Goal: Task Accomplishment & Management: Manage account settings

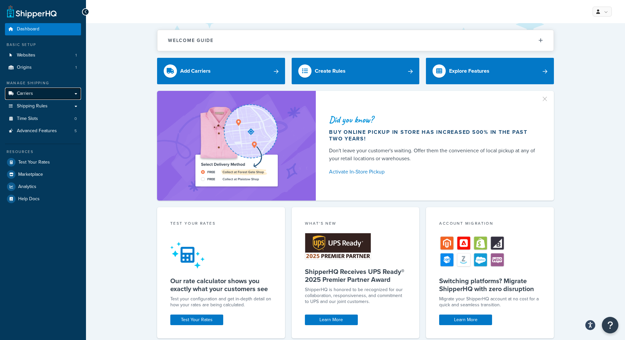
click at [47, 97] on link "Carriers" at bounding box center [43, 94] width 76 height 12
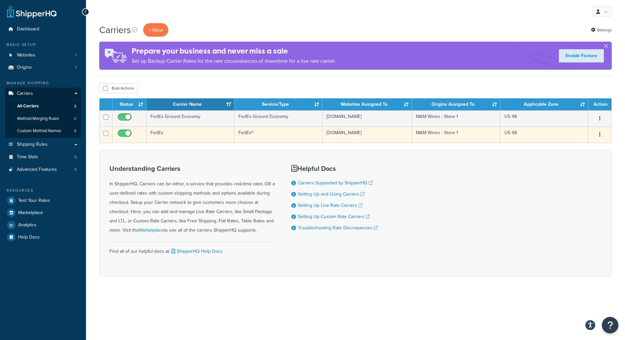
click at [178, 131] on td "FedEx" at bounding box center [191, 135] width 88 height 16
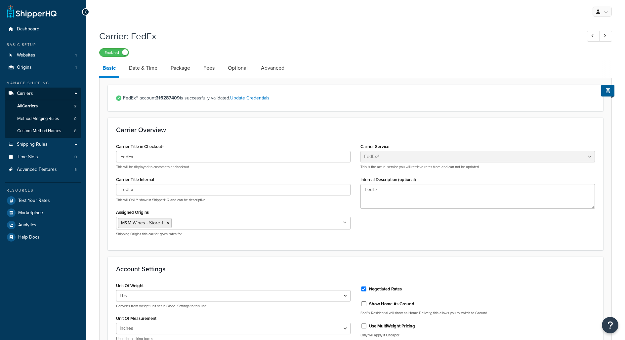
select select "fedEx"
select select "REGULAR_PICKUP"
select select "YOUR_PACKAGING"
click at [142, 66] on link "Date & Time" at bounding box center [143, 68] width 35 height 16
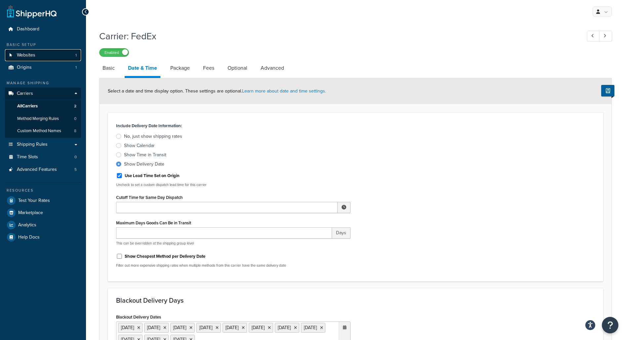
click at [42, 49] on link "Websites 1" at bounding box center [43, 55] width 76 height 12
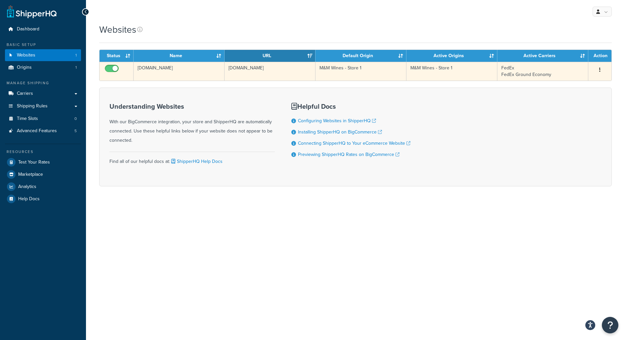
drag, startPoint x: 229, startPoint y: 68, endPoint x: 310, endPoint y: 68, distance: 81.0
click at [310, 68] on td "[DOMAIN_NAME]" at bounding box center [270, 71] width 91 height 19
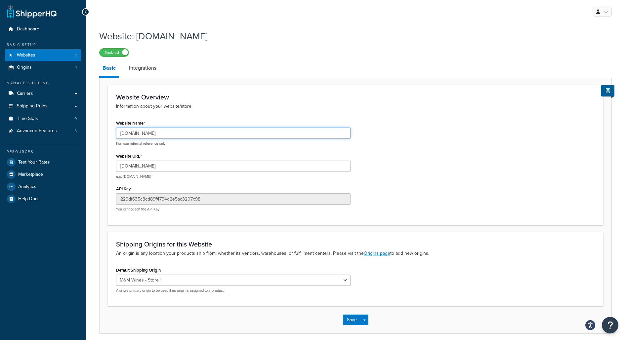
click at [179, 128] on input "mm-wines-store-1.mybigcommerce.com" at bounding box center [233, 133] width 234 height 11
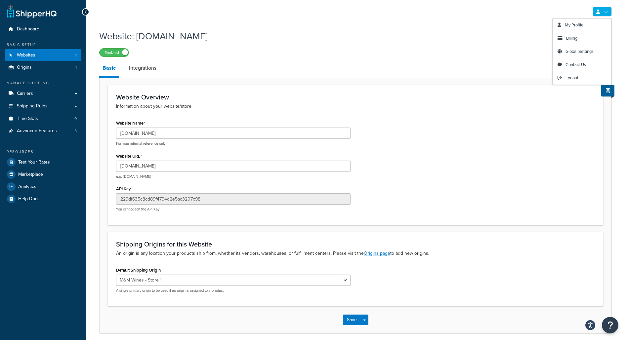
click at [602, 12] on link at bounding box center [602, 12] width 19 height 10
click at [570, 72] on link "Logout" at bounding box center [582, 77] width 59 height 13
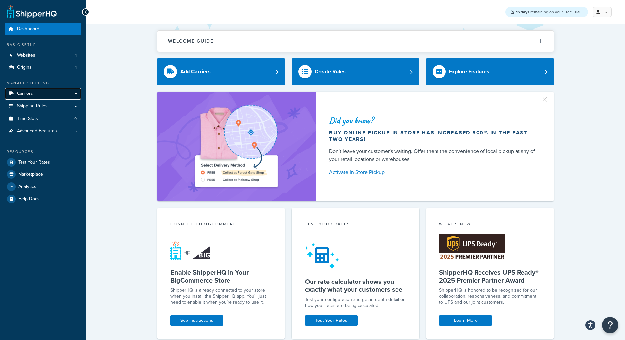
click at [75, 93] on link "Carriers" at bounding box center [43, 94] width 76 height 12
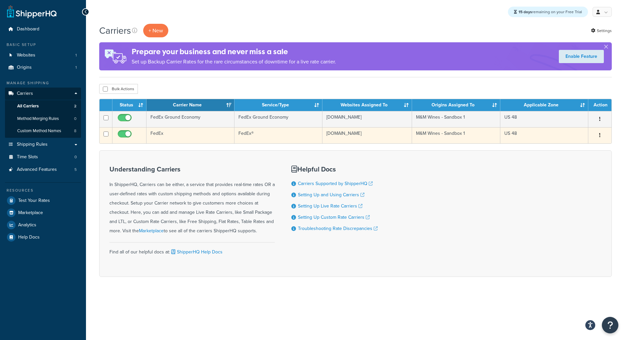
click at [176, 139] on td "FedEx" at bounding box center [191, 135] width 88 height 16
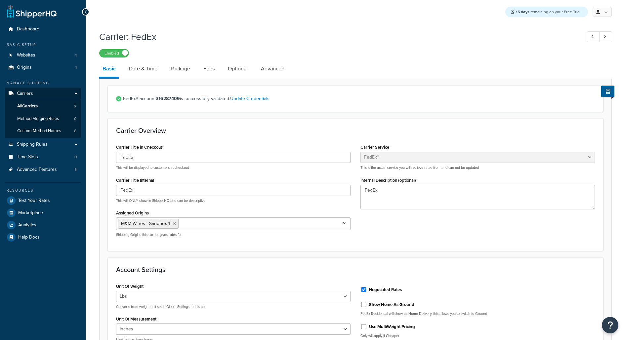
select select "fedEx"
select select "REGULAR_PICKUP"
select select "YOUR_PACKAGING"
click at [145, 72] on link "Date & Time" at bounding box center [143, 69] width 35 height 16
select select "E"
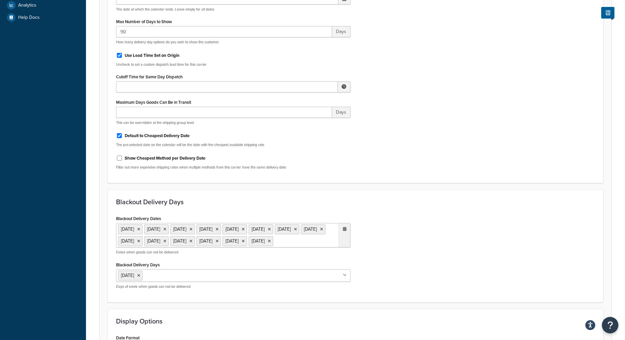
scroll to position [220, 0]
click at [201, 159] on label "Show Cheapest Method per Delivery Date" at bounding box center [165, 158] width 81 height 6
click at [123, 159] on input "Show Cheapest Method per Delivery Date" at bounding box center [119, 157] width 7 height 5
checkbox input "true"
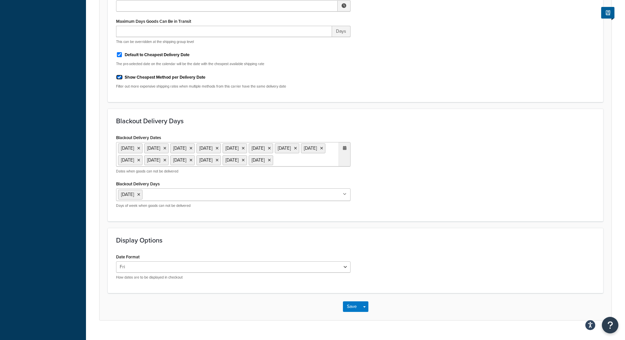
scroll to position [325, 0]
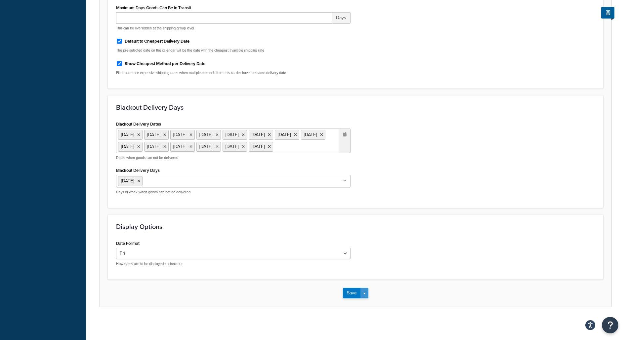
click at [366, 296] on button "Save Dropdown" at bounding box center [365, 293] width 8 height 11
click at [369, 301] on button "Save and Edit" at bounding box center [367, 306] width 48 height 14
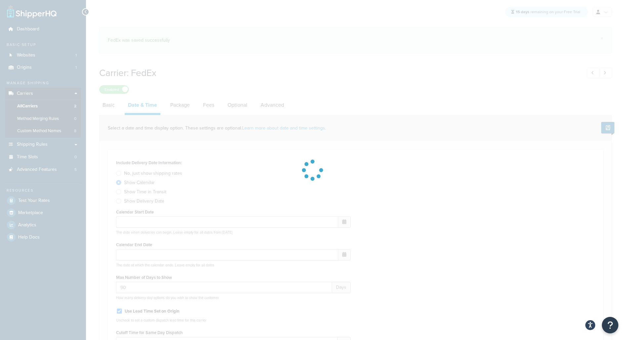
select select "E"
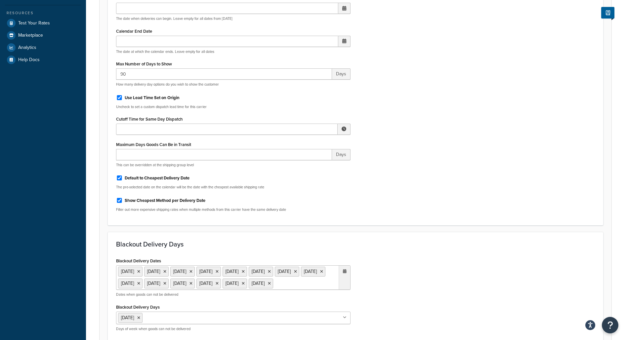
scroll to position [189, 0]
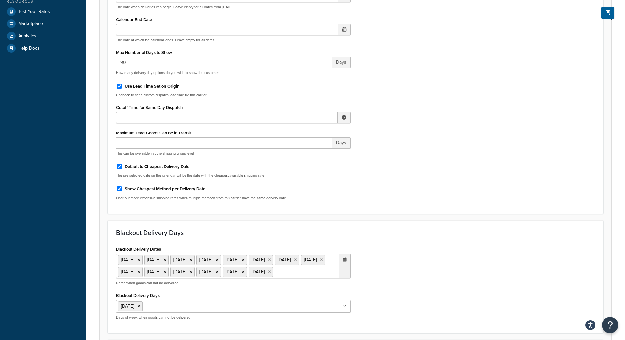
click at [407, 216] on form "Select a date and time display option. These settings are optional. Learn more …" at bounding box center [356, 161] width 512 height 542
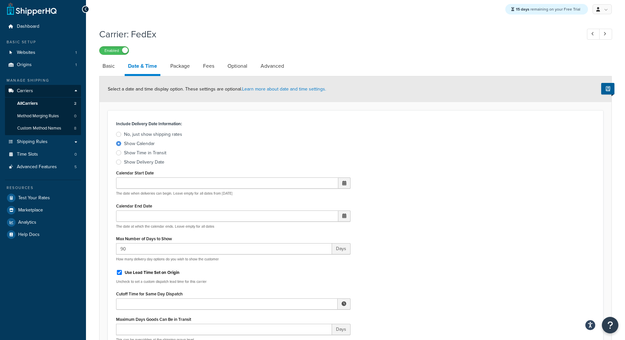
scroll to position [0, 0]
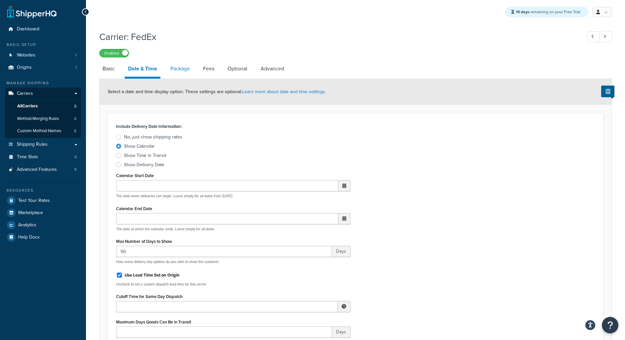
click at [186, 70] on link "Package" at bounding box center [180, 69] width 26 height 16
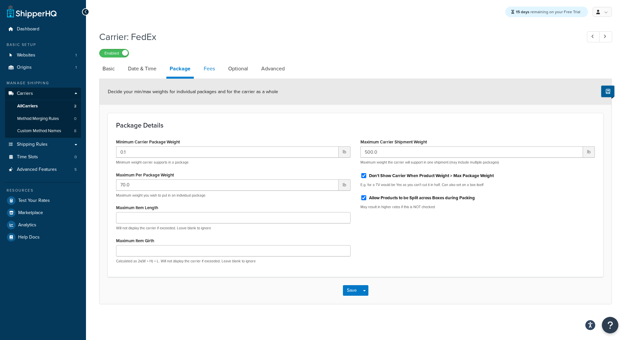
click at [211, 71] on link "Fees" at bounding box center [209, 69] width 18 height 16
select select "item"
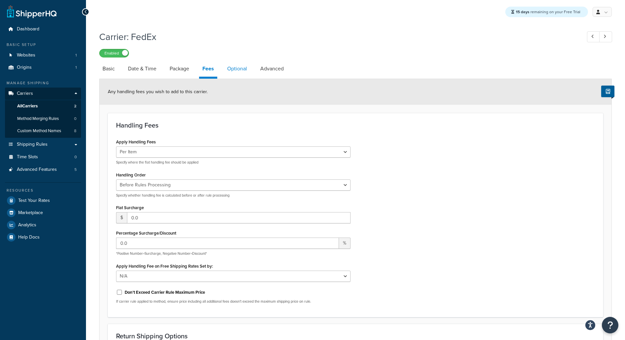
click at [235, 71] on link "Optional" at bounding box center [237, 69] width 26 height 16
select select "residential"
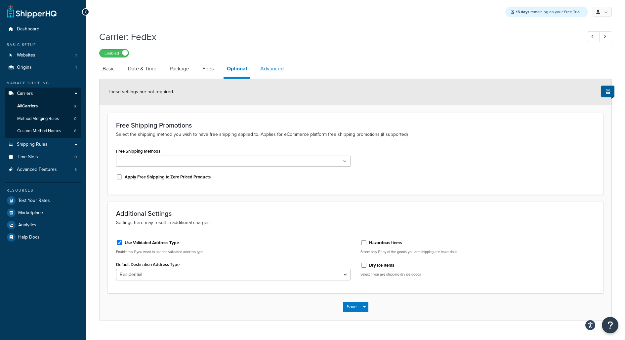
click at [273, 68] on link "Advanced" at bounding box center [272, 69] width 30 height 16
select select "false"
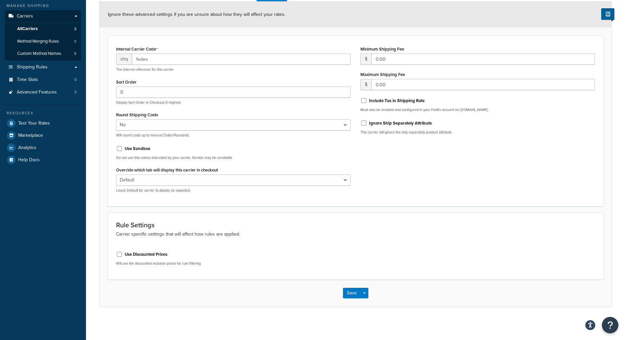
scroll to position [34, 0]
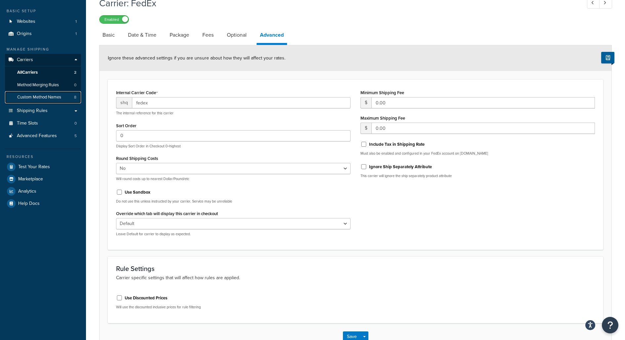
click at [66, 97] on link "Custom Method Names 8" at bounding box center [43, 97] width 76 height 12
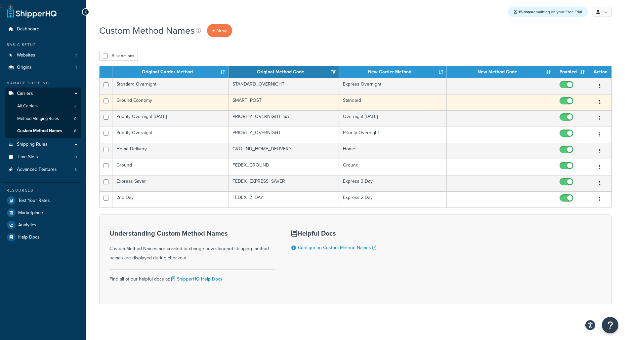
click at [165, 105] on td "Ground Economy" at bounding box center [170, 102] width 116 height 16
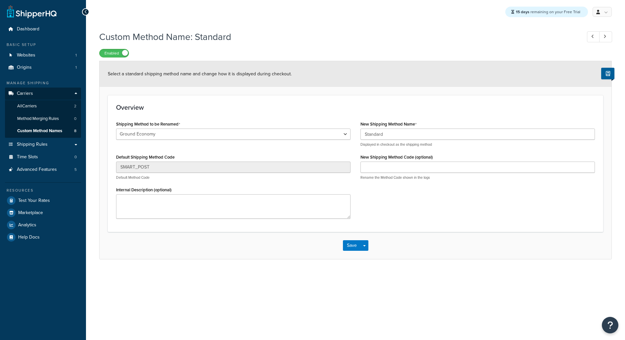
select select "682821"
click at [74, 105] on span "2" at bounding box center [75, 107] width 2 height 6
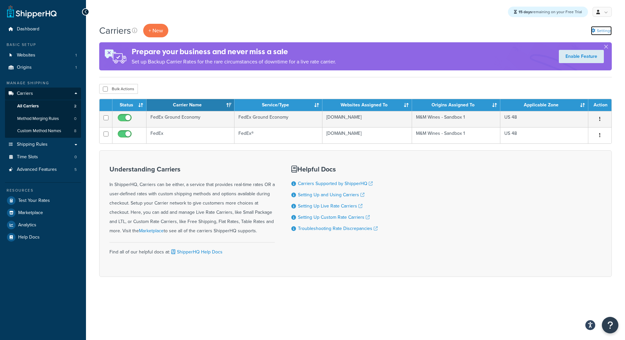
click at [601, 32] on link "Settings" at bounding box center [601, 30] width 21 height 9
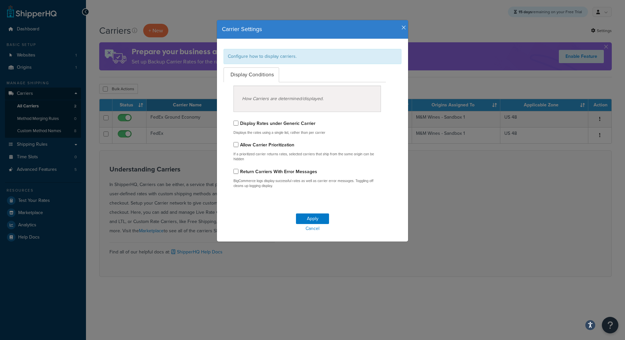
click at [404, 28] on icon "button" at bounding box center [404, 28] width 5 height 6
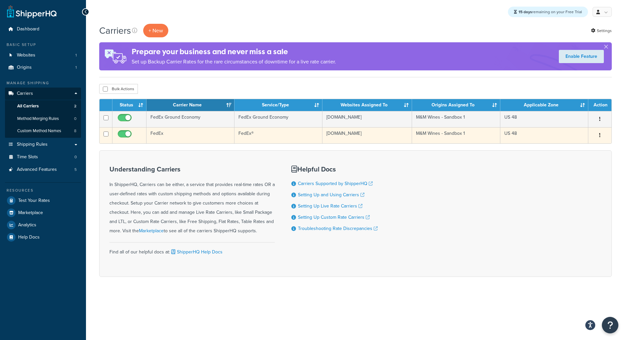
click at [186, 135] on td "FedEx" at bounding box center [191, 135] width 88 height 16
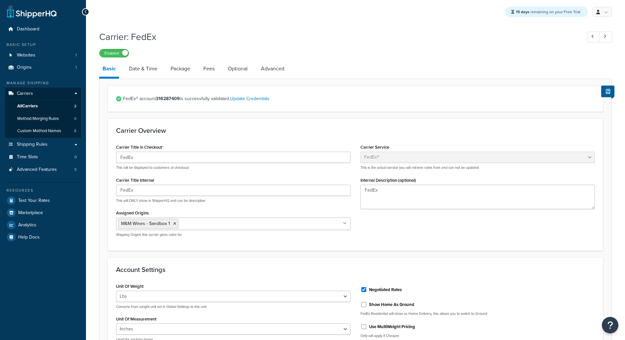
select select "fedEx"
select select "REGULAR_PICKUP"
select select "YOUR_PACKAGING"
click at [150, 72] on link "Date & Time" at bounding box center [143, 69] width 35 height 16
select select "E"
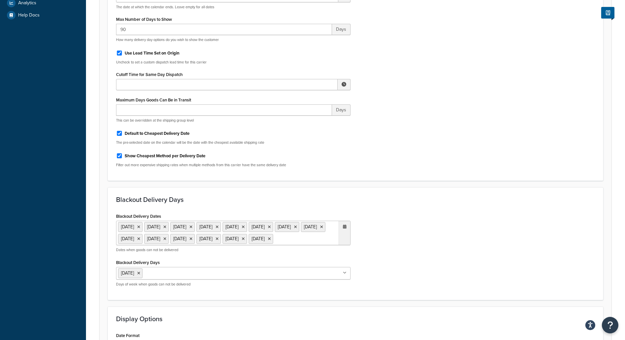
scroll to position [221, 0]
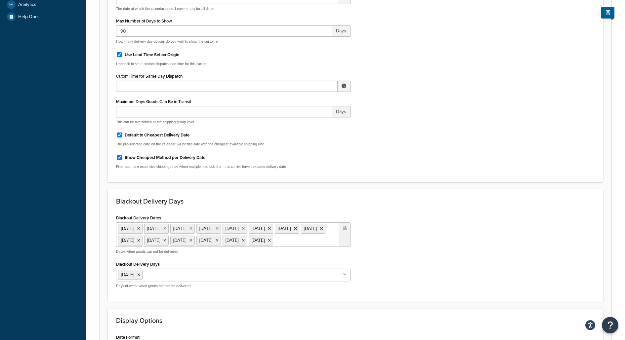
click at [165, 158] on label "Show Cheapest Method per Delivery Date" at bounding box center [165, 158] width 81 height 6
click at [123, 158] on input "Show Cheapest Method per Delivery Date" at bounding box center [119, 157] width 7 height 5
checkbox input "false"
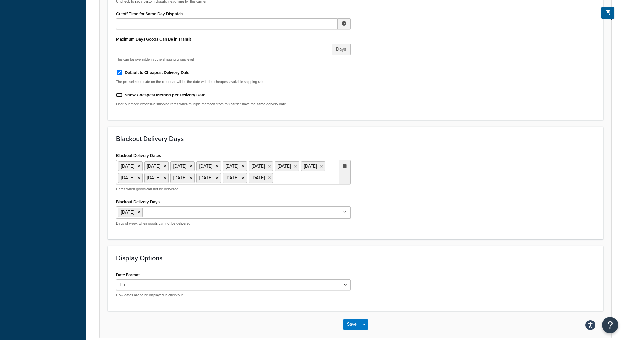
scroll to position [325, 0]
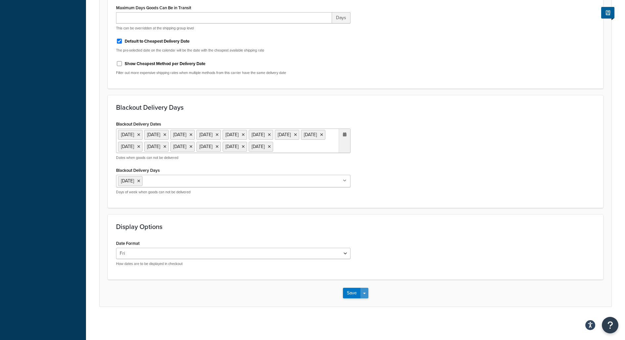
click at [364, 295] on button "Save Dropdown" at bounding box center [365, 293] width 8 height 11
click at [366, 301] on button "Save and Edit" at bounding box center [367, 306] width 48 height 14
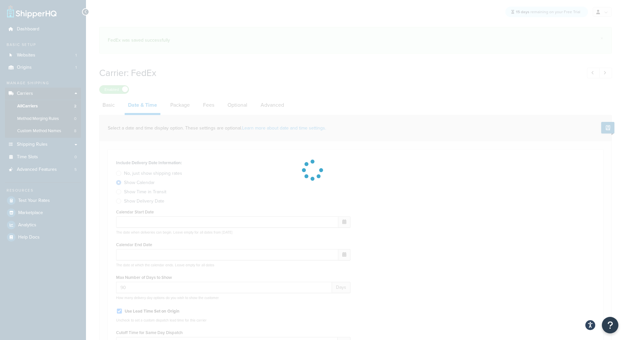
select select "E"
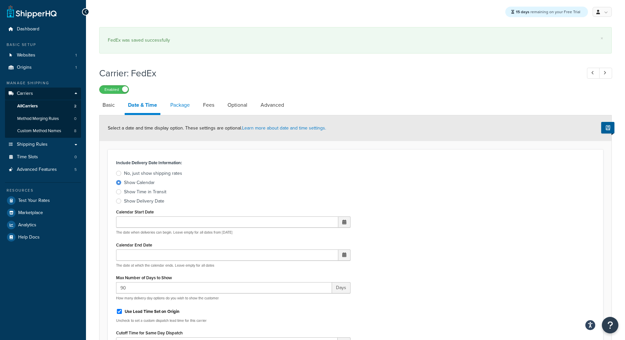
click at [190, 107] on link "Package" at bounding box center [180, 105] width 26 height 16
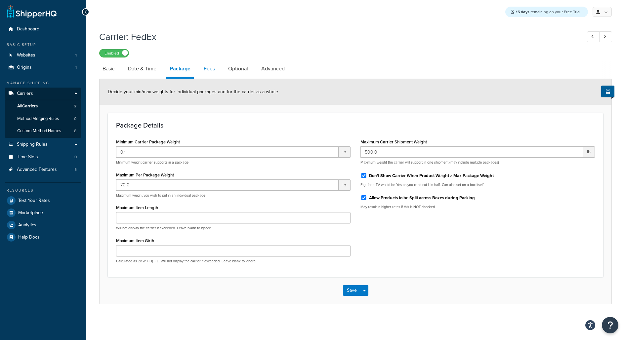
click at [214, 69] on link "Fees" at bounding box center [209, 69] width 18 height 16
select select "item"
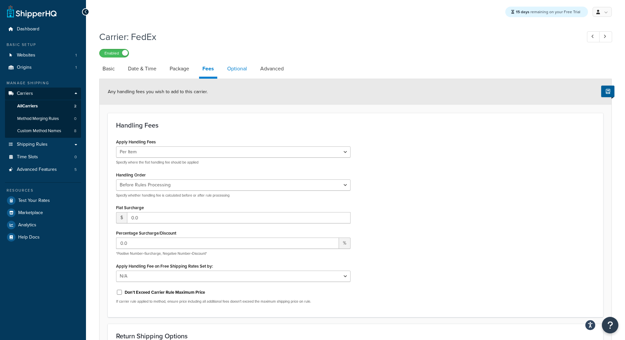
click at [239, 71] on link "Optional" at bounding box center [237, 69] width 26 height 16
select select "residential"
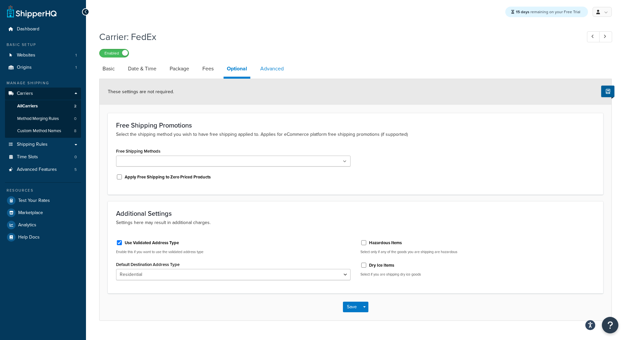
click at [264, 71] on link "Advanced" at bounding box center [272, 69] width 30 height 16
select select "false"
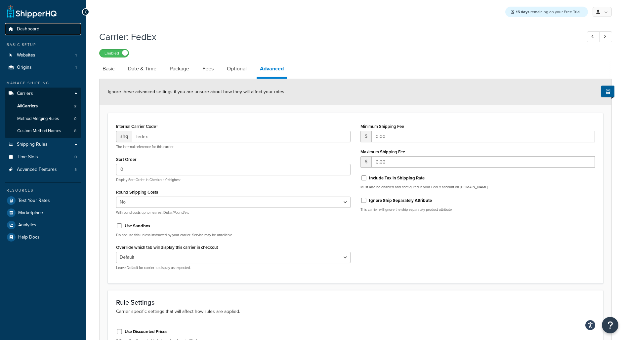
click at [59, 31] on link "Dashboard" at bounding box center [43, 29] width 76 height 12
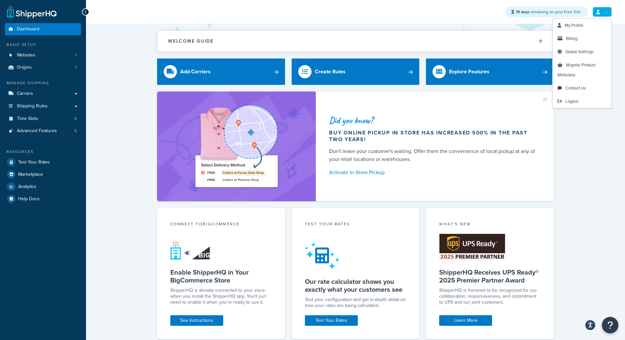
click at [606, 14] on link at bounding box center [602, 12] width 19 height 10
click at [591, 51] on span "Global Settings" at bounding box center [580, 52] width 28 height 6
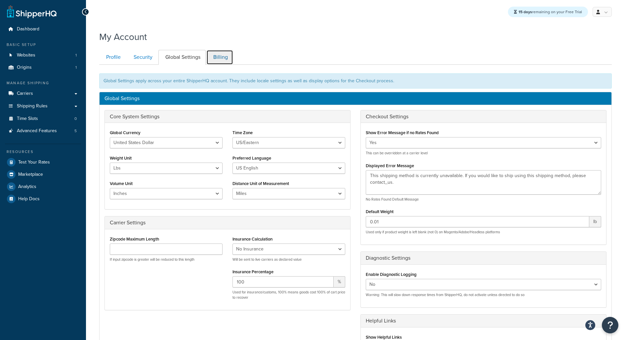
click at [224, 57] on link "Billing" at bounding box center [219, 57] width 27 height 15
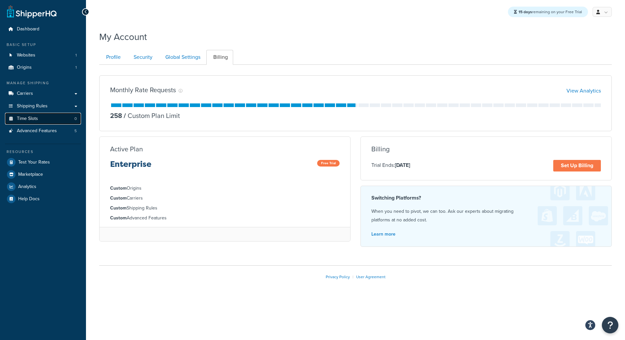
click at [70, 120] on link "Time Slots 0" at bounding box center [43, 119] width 76 height 12
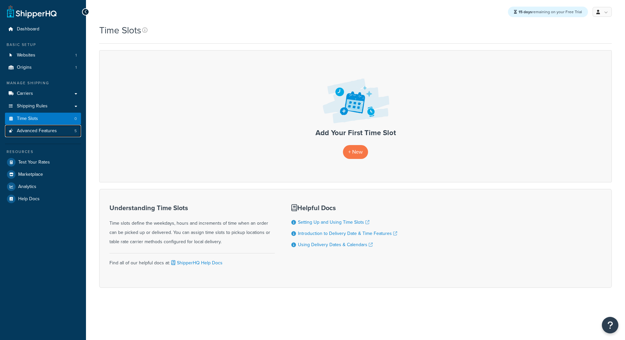
click at [71, 129] on link "Advanced Features 5" at bounding box center [43, 131] width 76 height 12
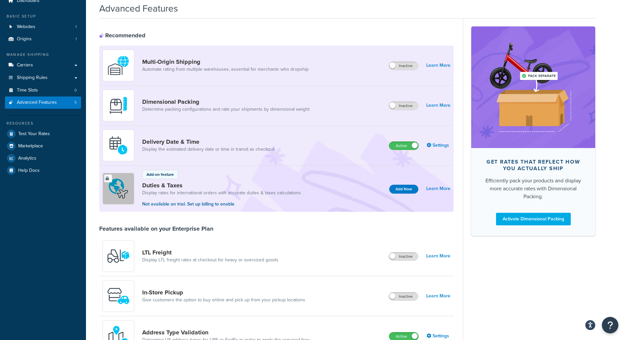
scroll to position [30, 0]
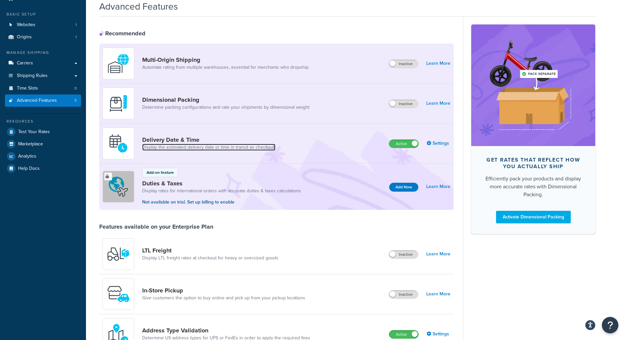
click at [169, 145] on link "Display the estimated delivery date or time in transit as checkout." at bounding box center [208, 147] width 133 height 7
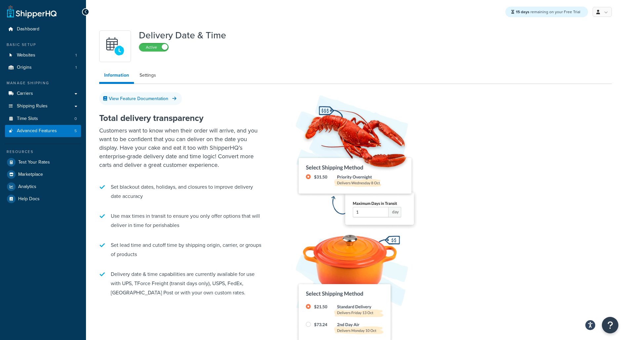
click at [150, 83] on ul "Information Settings" at bounding box center [355, 76] width 513 height 15
click at [150, 78] on link "Settings" at bounding box center [148, 75] width 26 height 13
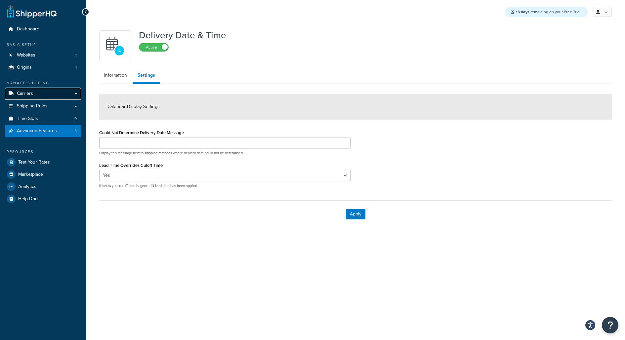
click at [55, 95] on link "Carriers" at bounding box center [43, 94] width 76 height 12
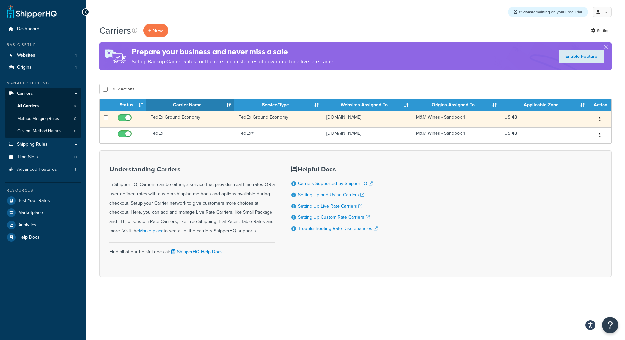
click at [310, 127] on td "FedEx Ground Economy" at bounding box center [278, 119] width 88 height 16
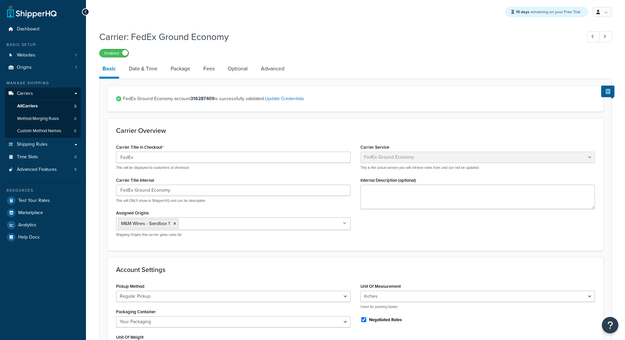
select select "smartPost"
select select "REGULAR_PICKUP"
select select "YOUR_PACKAGING"
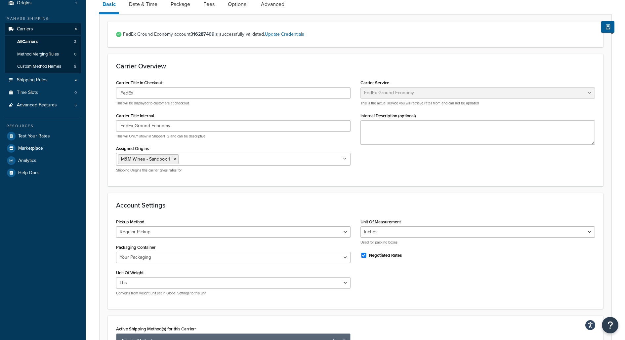
scroll to position [48, 0]
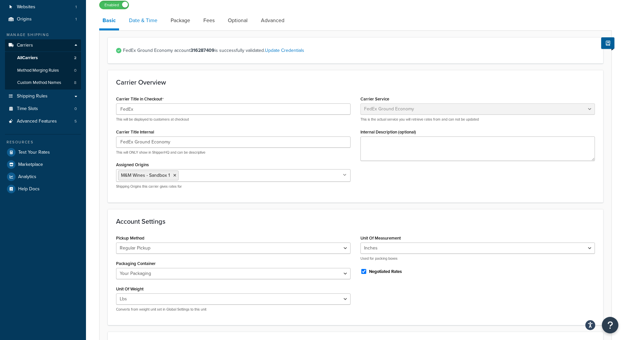
click at [154, 22] on link "Date & Time" at bounding box center [143, 21] width 35 height 16
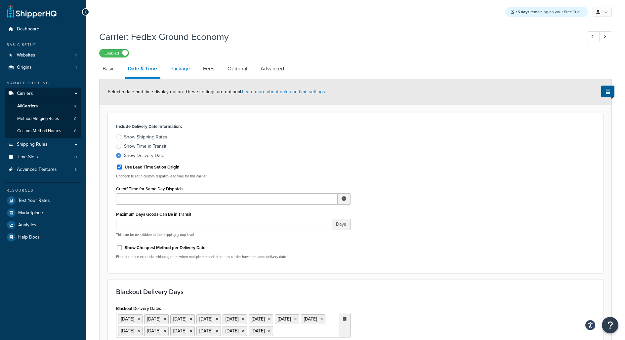
click at [185, 75] on link "Package" at bounding box center [180, 69] width 26 height 16
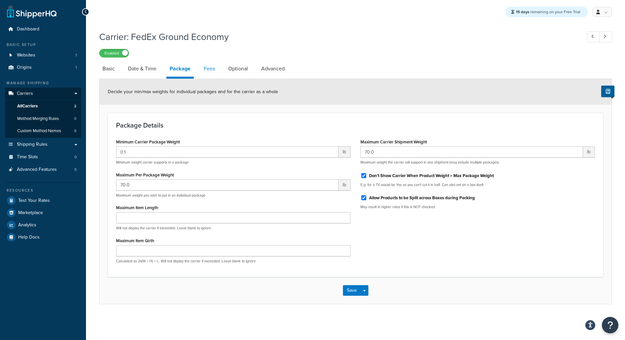
click at [204, 72] on link "Fees" at bounding box center [209, 69] width 18 height 16
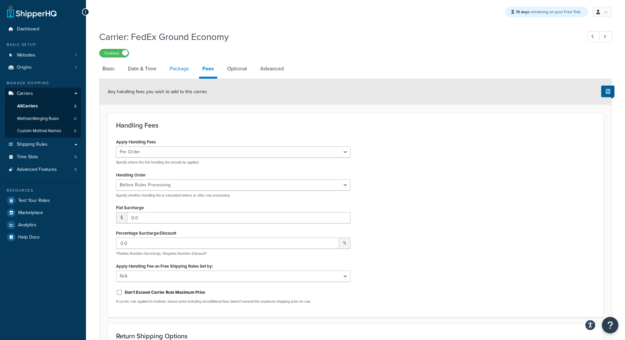
click at [179, 72] on link "Package" at bounding box center [179, 69] width 26 height 16
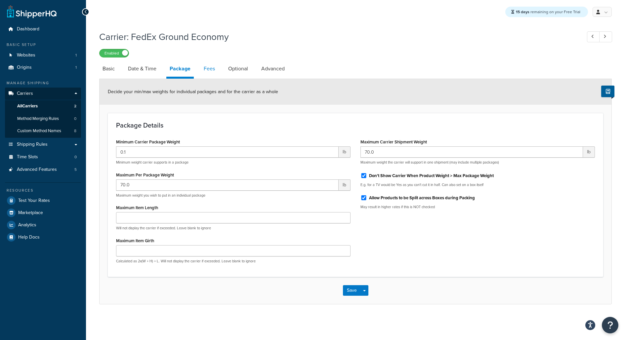
click at [206, 72] on link "Fees" at bounding box center [209, 69] width 18 height 16
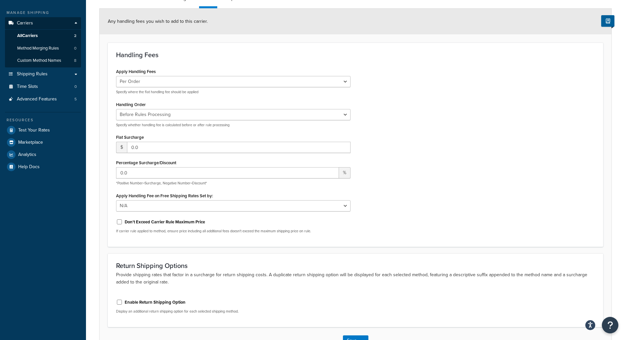
scroll to position [64, 0]
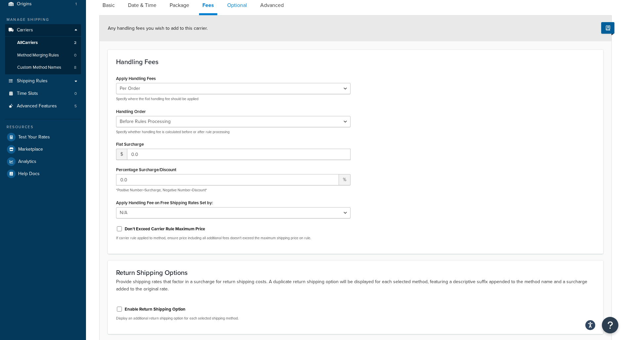
click at [237, 5] on link "Optional" at bounding box center [237, 5] width 26 height 16
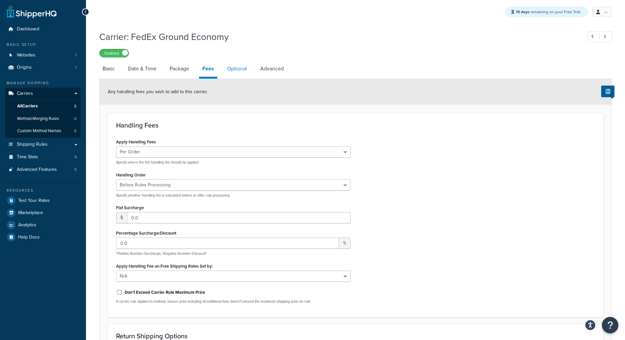
select select "residential"
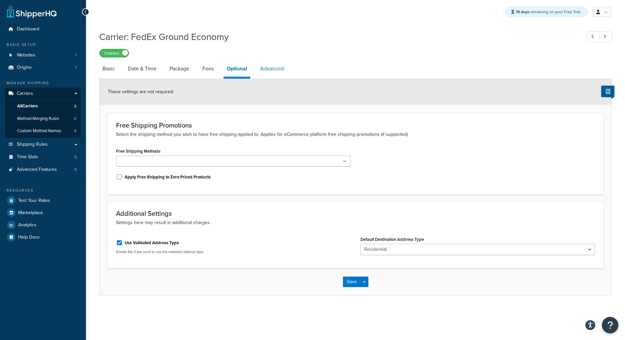
click at [267, 71] on link "Advanced" at bounding box center [272, 69] width 30 height 16
select select "false"
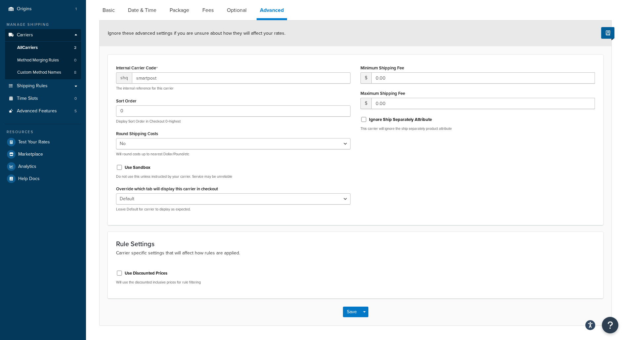
scroll to position [65, 0]
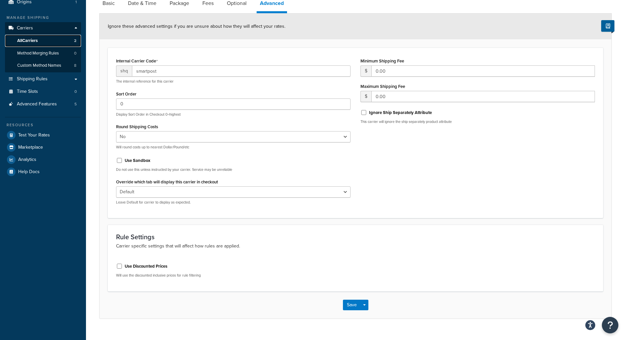
click at [52, 41] on link "All Carriers 2" at bounding box center [43, 41] width 76 height 12
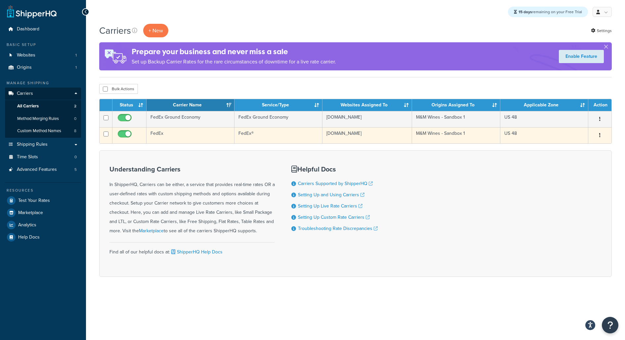
click at [193, 136] on td "FedEx" at bounding box center [191, 135] width 88 height 16
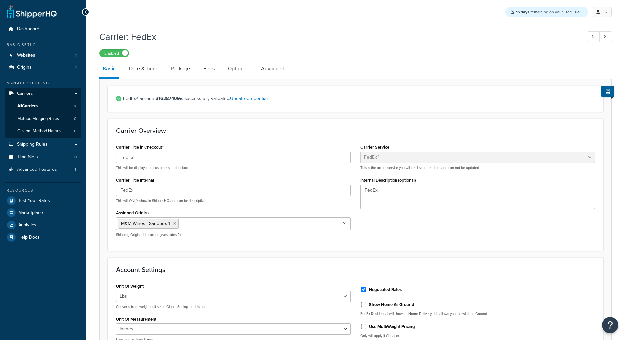
select select "fedEx"
select select "REGULAR_PICKUP"
select select "YOUR_PACKAGING"
click at [36, 201] on span "Test Your Rates" at bounding box center [34, 201] width 32 height 6
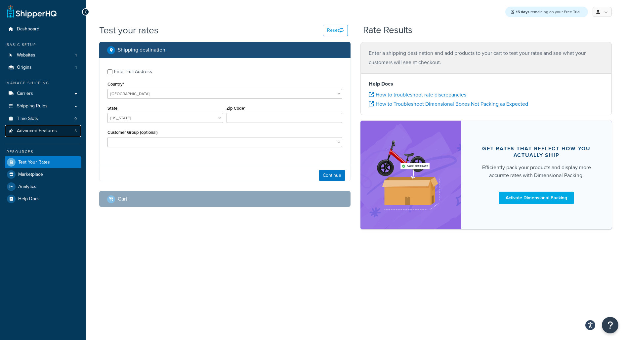
click at [44, 131] on span "Advanced Features" at bounding box center [37, 131] width 40 height 6
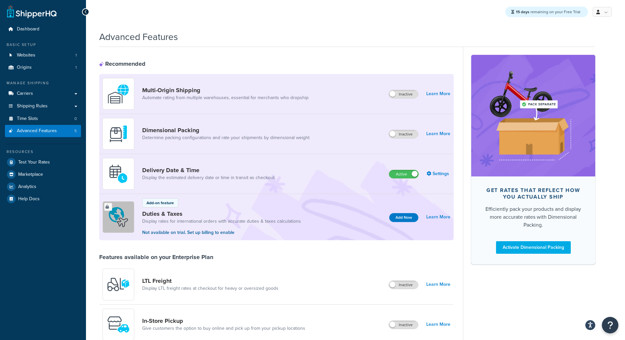
scroll to position [316, 0]
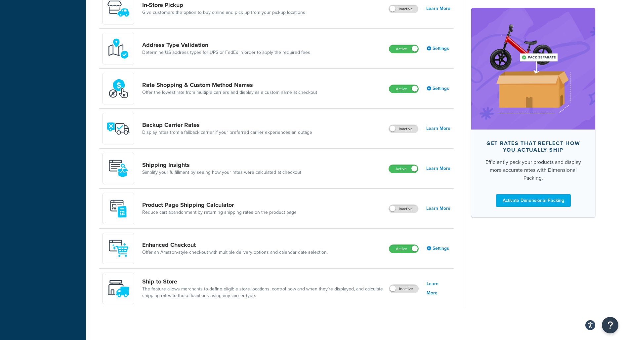
click at [204, 233] on div "Enhanced Checkout Offer an Amazon-style checkout with multiple delivery options…" at bounding box center [218, 249] width 231 height 32
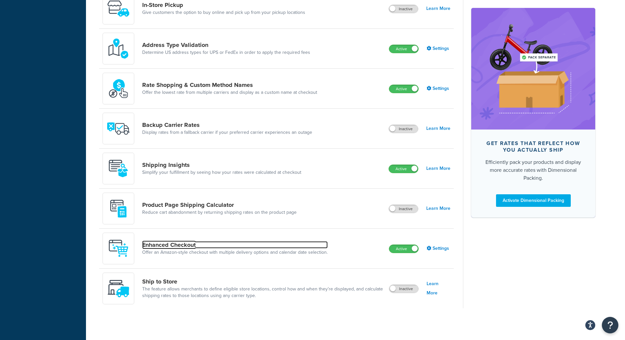
click at [194, 247] on link "Enhanced Checkout" at bounding box center [235, 244] width 186 height 7
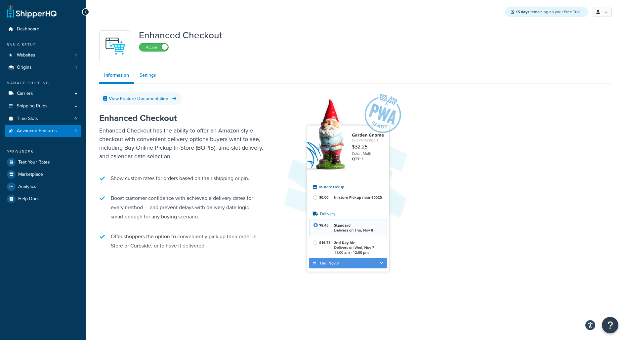
click at [148, 76] on link "Settings" at bounding box center [148, 75] width 26 height 13
select select "MONTHLY"
select select "29"
select select "2"
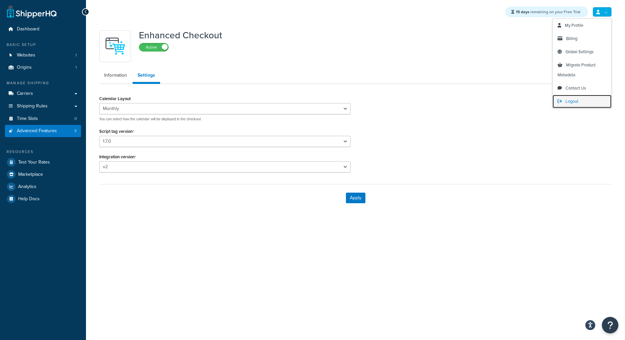
click at [583, 99] on link "Logout" at bounding box center [582, 101] width 59 height 13
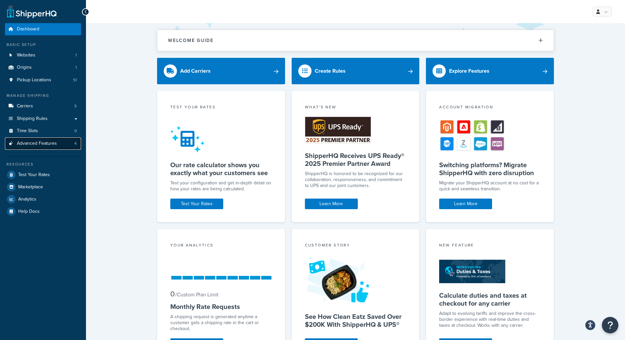
click at [67, 147] on link "Advanced Features 4" at bounding box center [43, 144] width 76 height 12
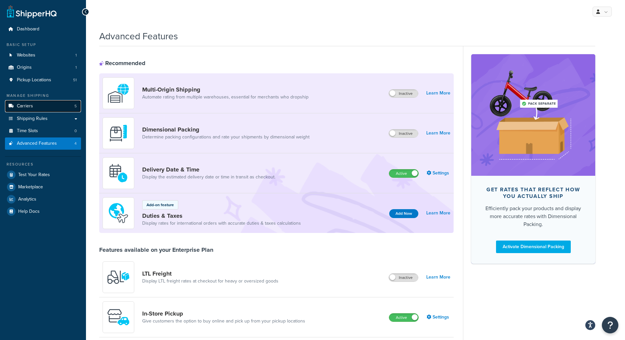
click at [57, 106] on link "Carriers 5" at bounding box center [43, 106] width 76 height 12
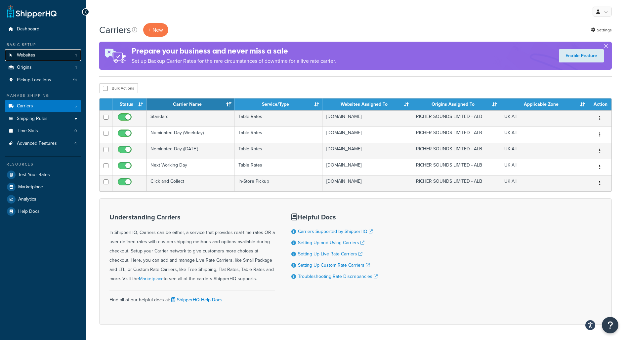
click at [74, 57] on link "Websites 1" at bounding box center [43, 55] width 76 height 12
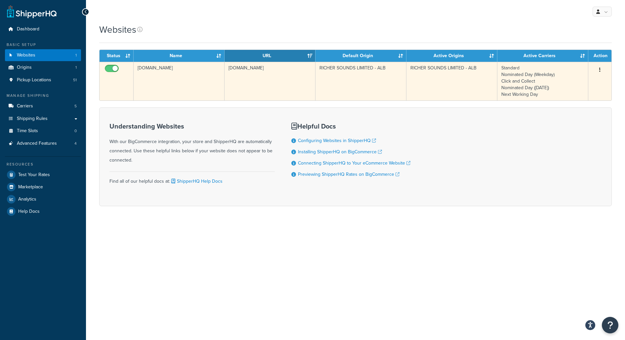
click at [162, 75] on td "[DOMAIN_NAME]" at bounding box center [179, 81] width 91 height 39
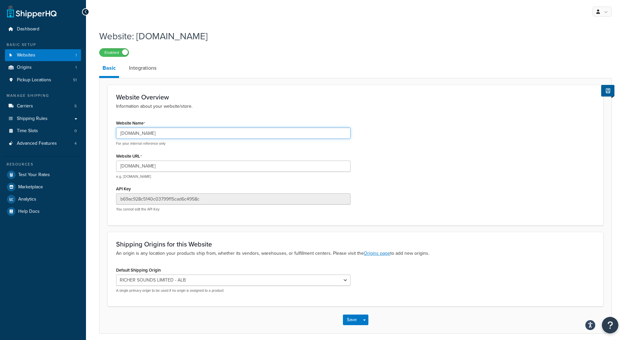
click at [150, 134] on input "[DOMAIN_NAME]" at bounding box center [233, 133] width 234 height 11
click at [150, 134] on input "richer-sounds-limited-alb.mybigcommerce.com" at bounding box center [233, 133] width 234 height 11
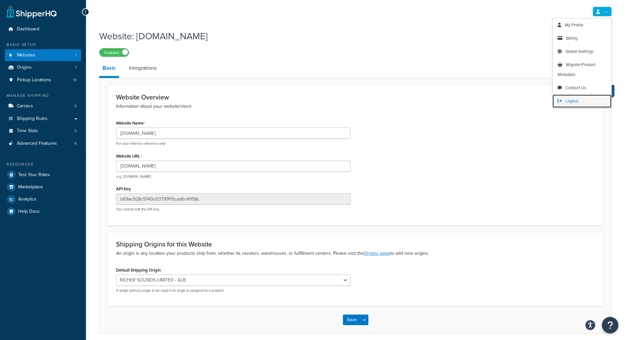
click at [570, 103] on span "Logout" at bounding box center [572, 101] width 13 height 6
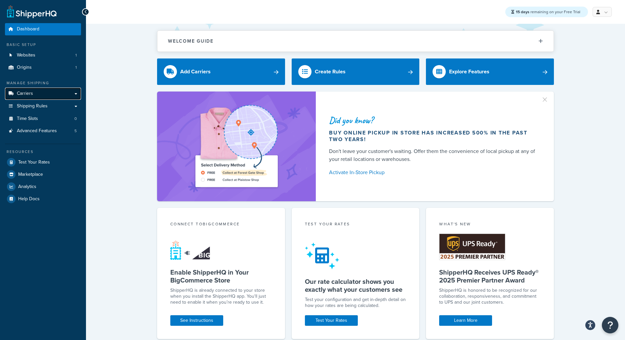
click at [73, 95] on link "Carriers" at bounding box center [43, 94] width 76 height 12
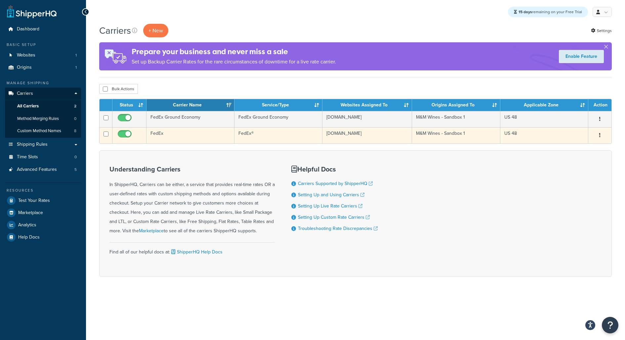
click at [209, 134] on td "FedEx" at bounding box center [191, 135] width 88 height 16
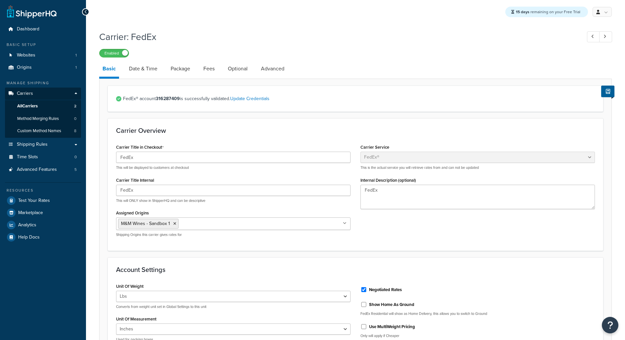
select select "fedEx"
select select "REGULAR_PICKUP"
select select "YOUR_PACKAGING"
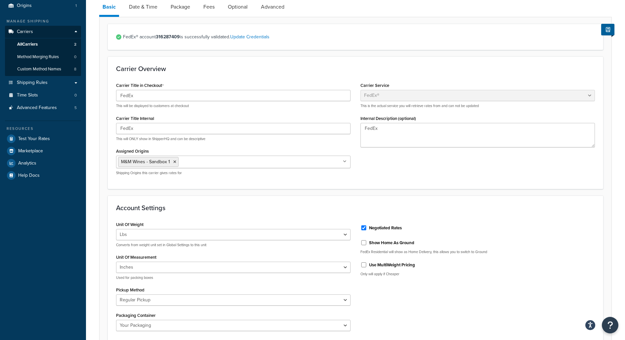
scroll to position [57, 0]
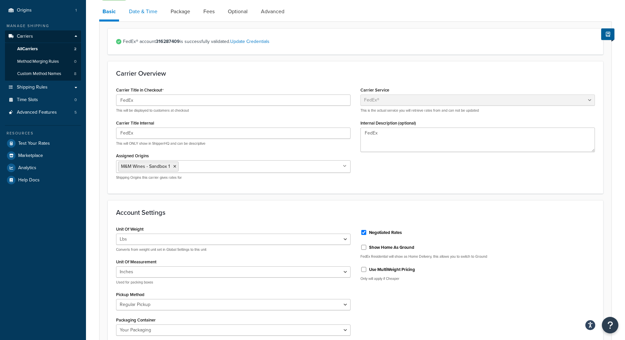
click at [136, 14] on link "Date & Time" at bounding box center [143, 12] width 35 height 16
select select "E"
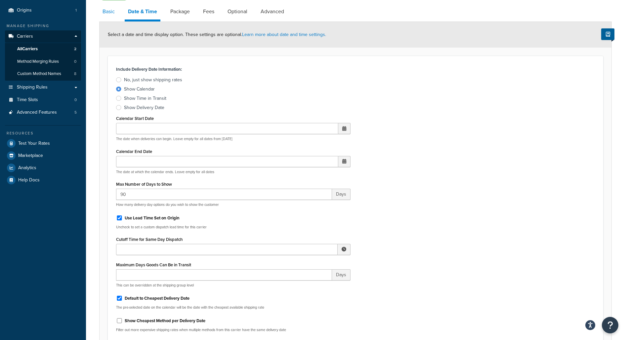
click at [104, 13] on link "Basic" at bounding box center [108, 12] width 19 height 16
select select "fedEx"
select select "REGULAR_PICKUP"
select select "YOUR_PACKAGING"
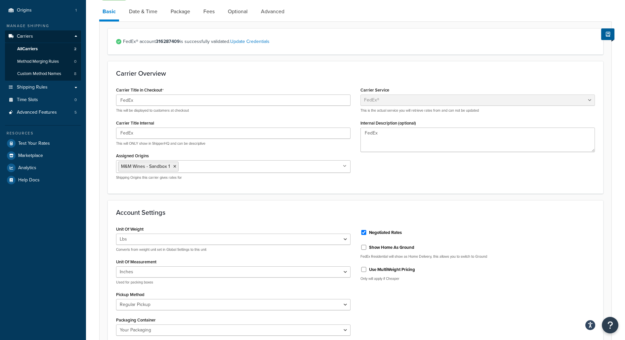
click at [131, 47] on div "FedEx® account 316287409 is successfully validated. Update Credentials" at bounding box center [355, 41] width 495 height 26
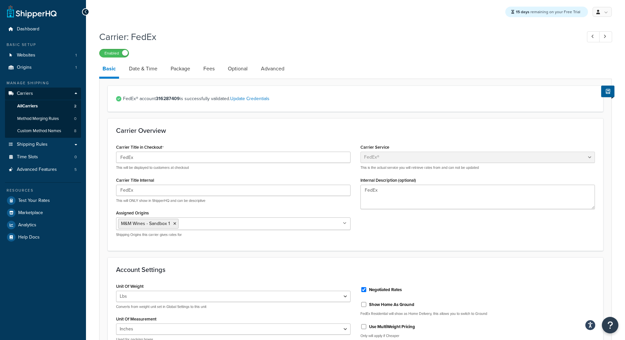
scroll to position [7, 0]
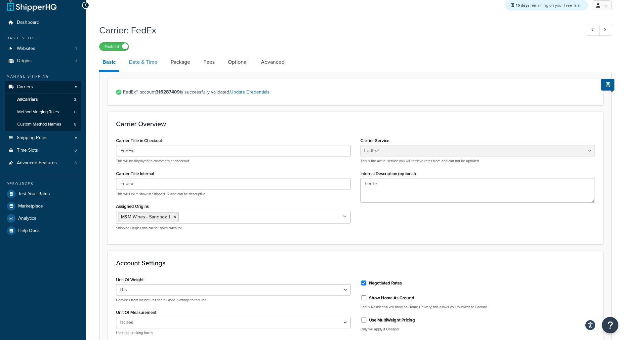
click at [151, 63] on link "Date & Time" at bounding box center [143, 62] width 35 height 16
select select "E"
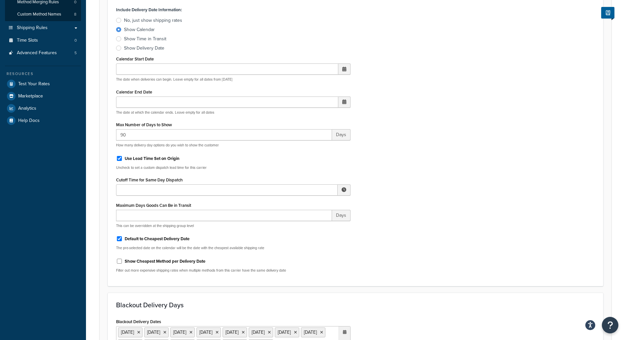
scroll to position [118, 0]
click at [161, 239] on label "Default to Cheapest Delivery Date" at bounding box center [157, 238] width 65 height 6
click at [123, 239] on input "Default to Cheapest Delivery Date" at bounding box center [119, 237] width 7 height 5
checkbox input "false"
click at [341, 9] on div "Include Delivery Date Information: No, just show shipping rates Show Calendar S…" at bounding box center [233, 27] width 234 height 47
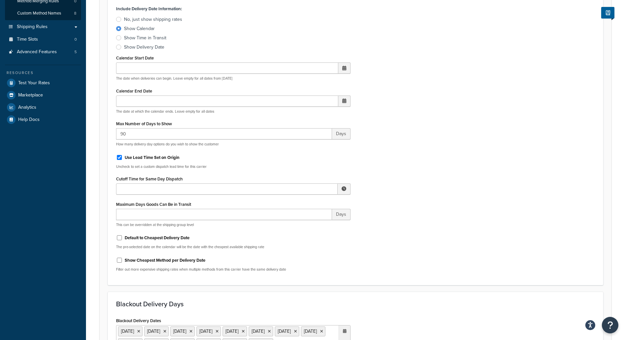
scroll to position [325, 0]
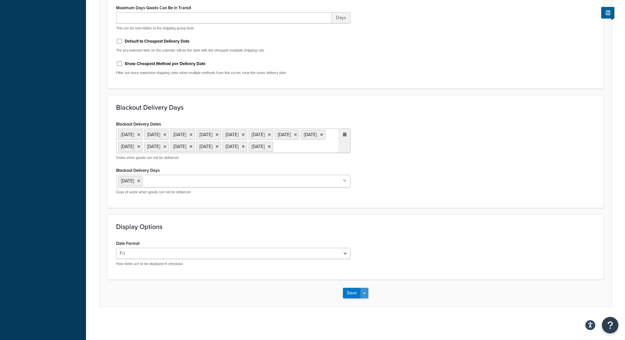
click at [365, 290] on button "Save Dropdown" at bounding box center [365, 293] width 8 height 11
click at [366, 299] on button "Save and Edit" at bounding box center [367, 306] width 48 height 14
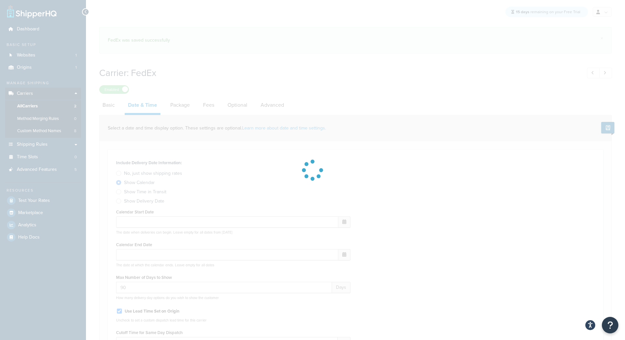
select select "E"
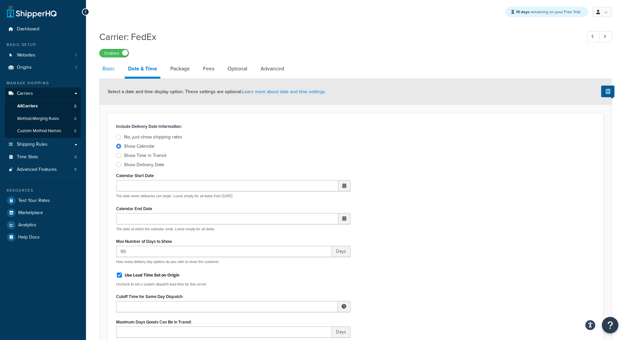
click at [103, 70] on link "Basic" at bounding box center [108, 69] width 19 height 16
select select "fedEx"
select select "REGULAR_PICKUP"
select select "YOUR_PACKAGING"
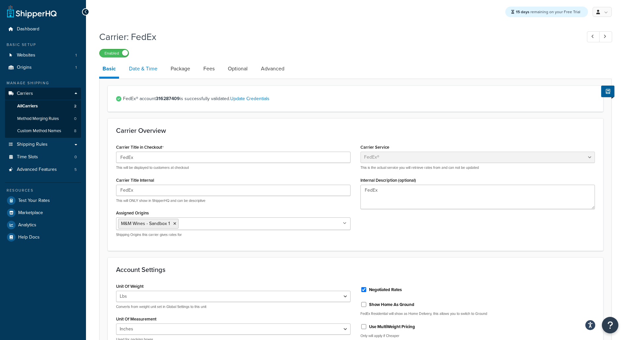
click at [156, 70] on link "Date & Time" at bounding box center [143, 69] width 35 height 16
select select "E"
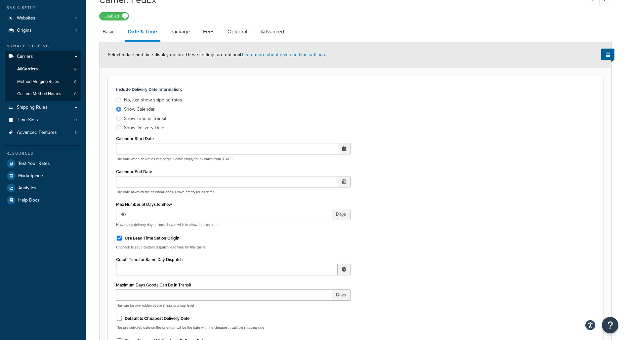
scroll to position [30, 0]
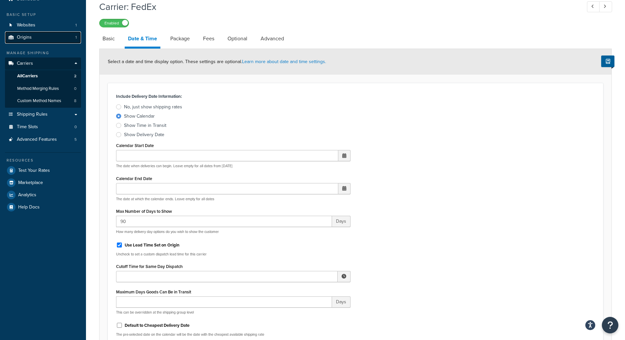
click at [66, 35] on link "Origins 1" at bounding box center [43, 37] width 76 height 12
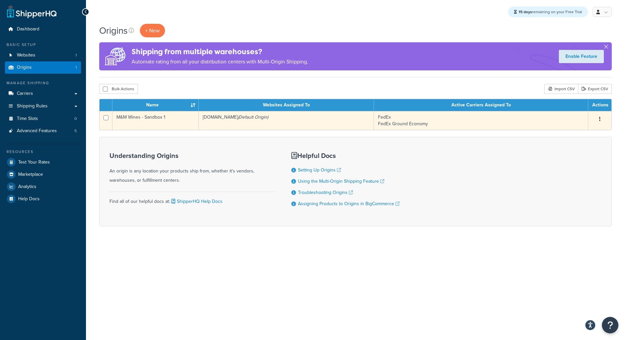
click at [202, 114] on td "mm-wines-sandbox-1.mybigcommerce.com (Default Origin)" at bounding box center [286, 120] width 175 height 19
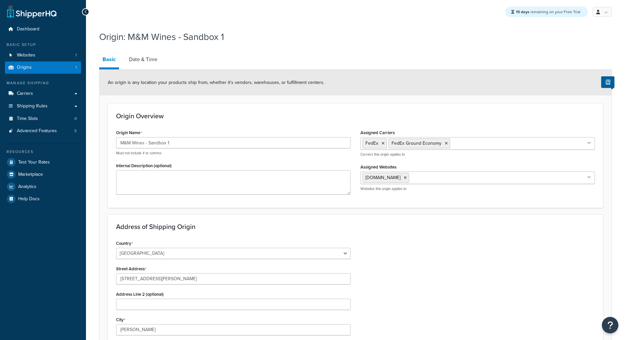
select select "30"
click at [149, 55] on link "Date & Time" at bounding box center [143, 60] width 35 height 16
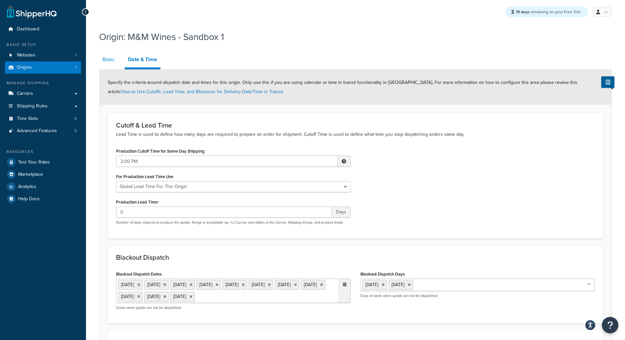
click at [116, 60] on link "Basic" at bounding box center [108, 60] width 19 height 16
select select "30"
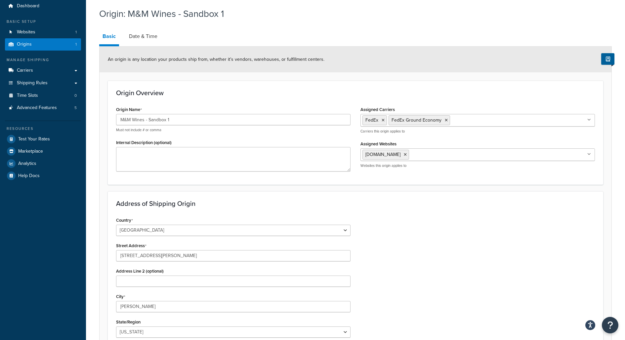
scroll to position [8, 0]
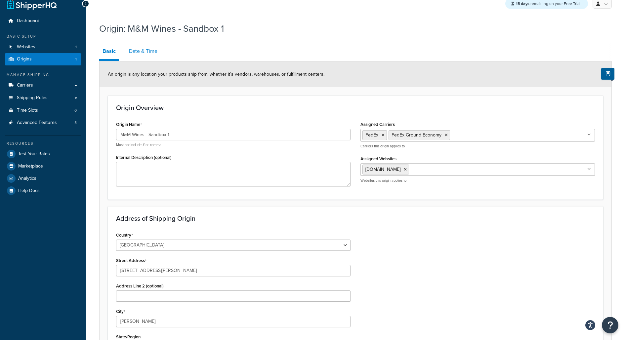
click at [152, 49] on link "Date & Time" at bounding box center [143, 51] width 35 height 16
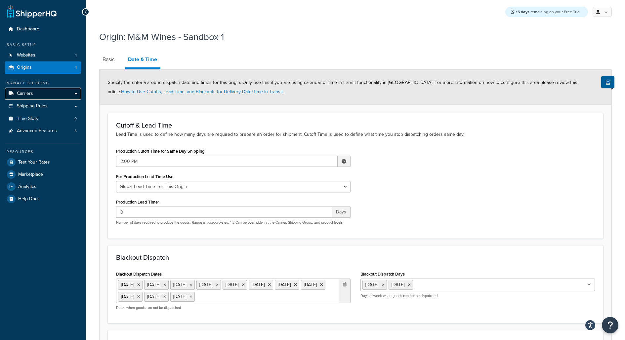
click at [60, 92] on link "Carriers" at bounding box center [43, 94] width 76 height 12
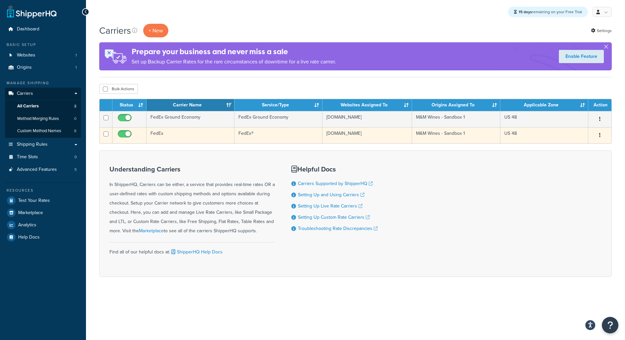
click at [177, 135] on td "FedEx" at bounding box center [191, 135] width 88 height 16
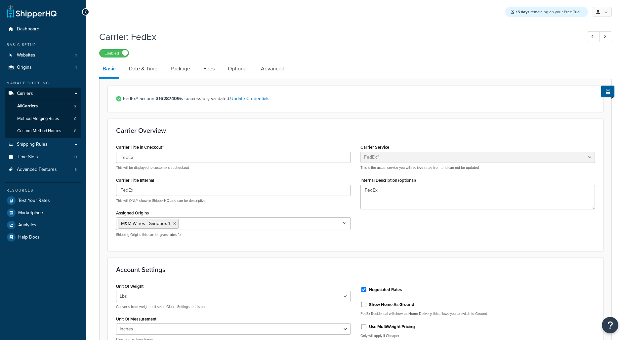
select select "fedEx"
select select "REGULAR_PICKUP"
select select "YOUR_PACKAGING"
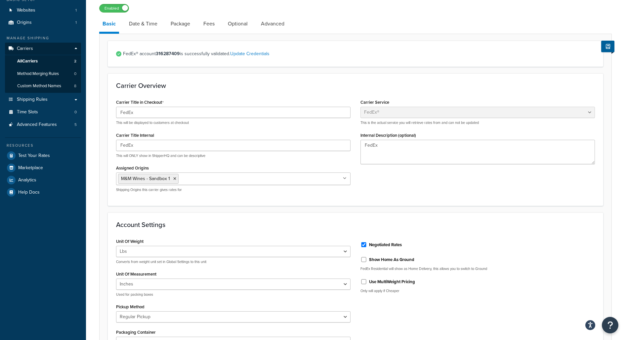
scroll to position [34, 0]
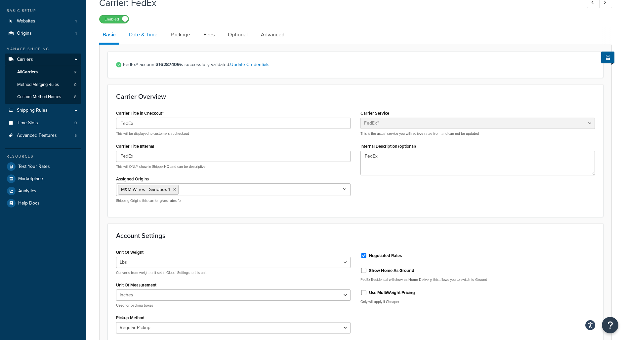
click at [146, 34] on link "Date & Time" at bounding box center [143, 35] width 35 height 16
select select "E"
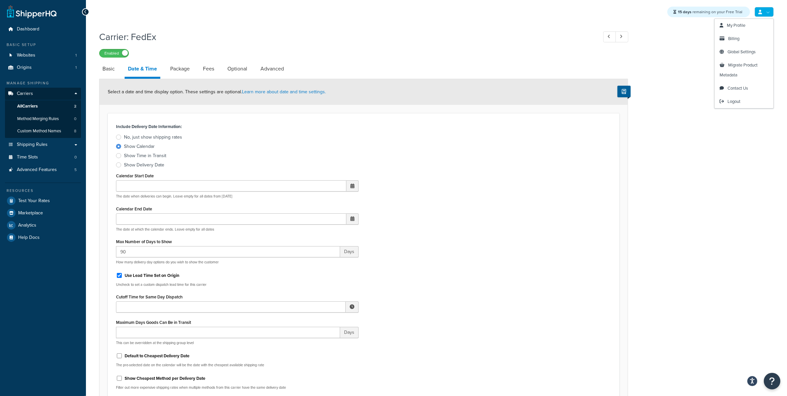
click at [625, 12] on icon at bounding box center [761, 12] width 4 height 4
click at [625, 105] on link "Logout" at bounding box center [744, 101] width 59 height 13
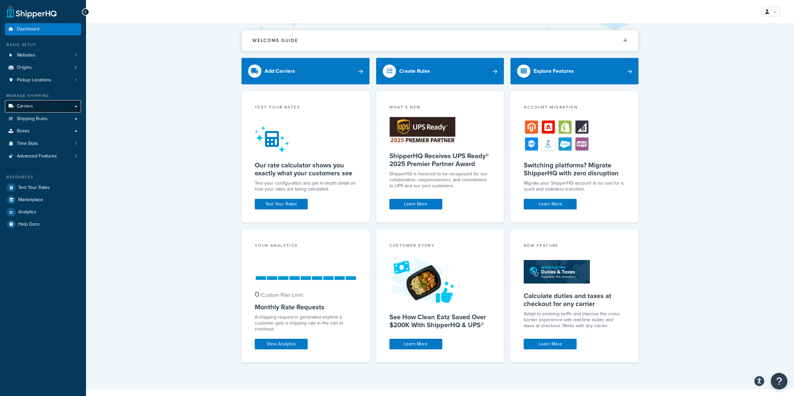
click at [65, 107] on link "Carriers" at bounding box center [43, 106] width 76 height 12
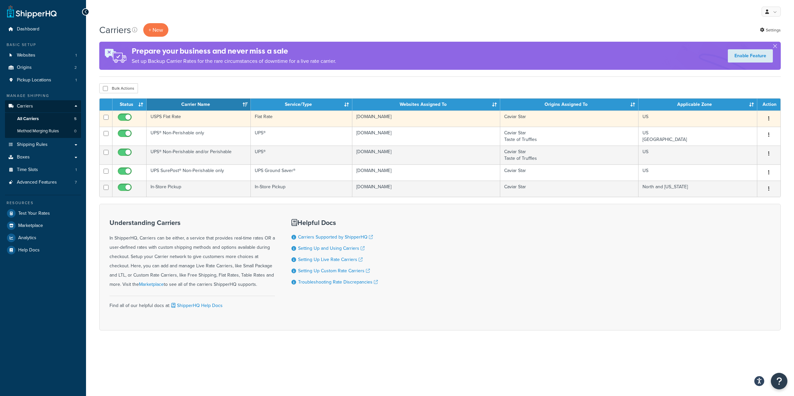
click at [186, 118] on td "USPS Flat Rate" at bounding box center [199, 118] width 104 height 16
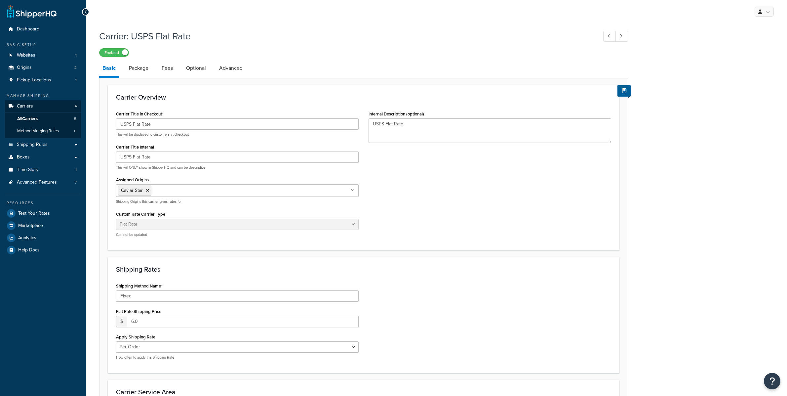
select select "flat"
click at [66, 189] on ul "Dashboard Basic Setup Websites 1 Origins 2 Pickup Locations 1 Manage Shipping C…" at bounding box center [43, 139] width 76 height 233
click at [67, 183] on link "Advanced Features 7" at bounding box center [43, 182] width 76 height 12
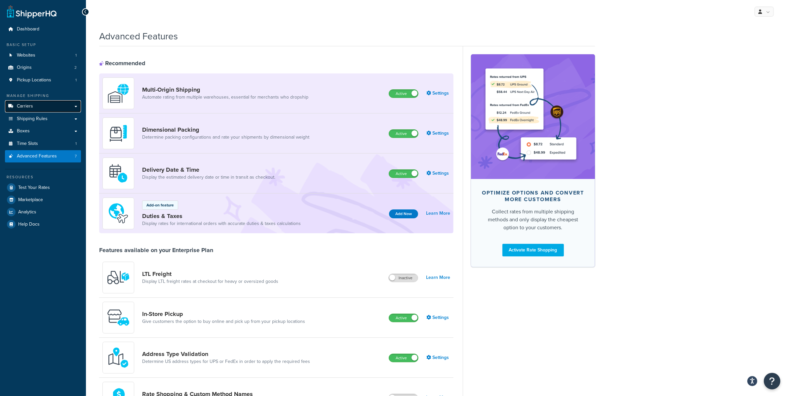
click at [58, 101] on link "Carriers" at bounding box center [43, 106] width 76 height 12
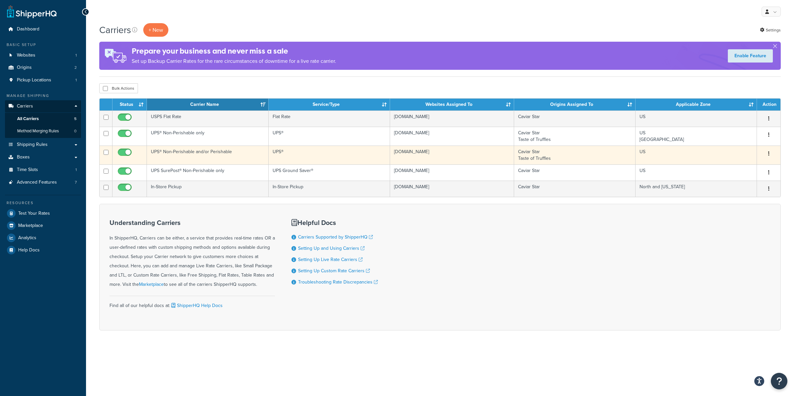
click at [225, 156] on td "UPS® Non-Perishable and/or Perishable" at bounding box center [207, 155] width 121 height 19
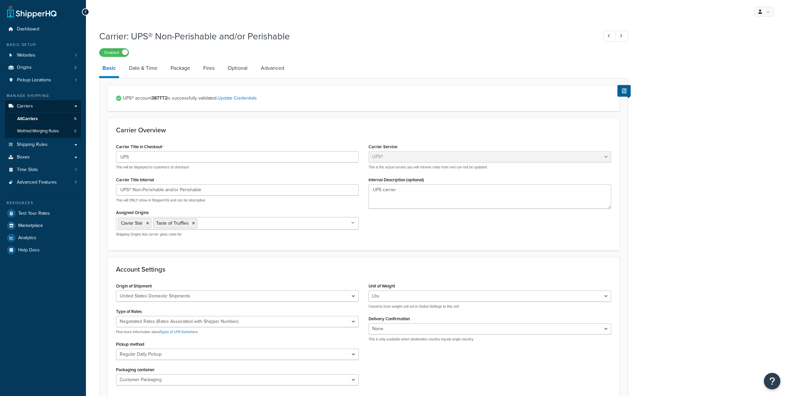
select select "ups"
click at [148, 70] on link "Date & Time" at bounding box center [143, 68] width 35 height 16
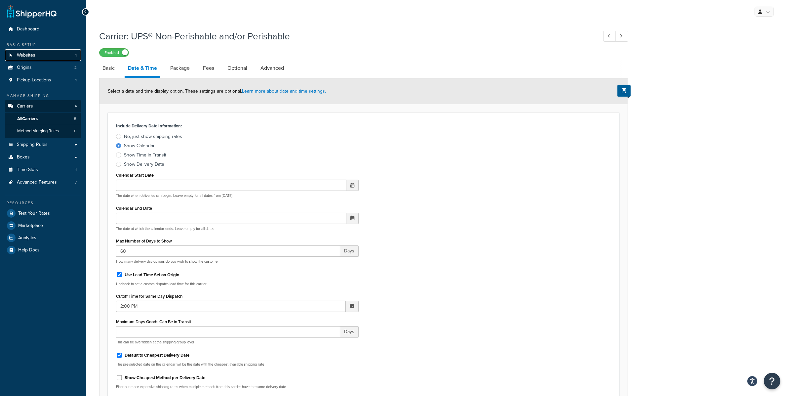
click at [39, 57] on link "Websites 1" at bounding box center [43, 55] width 76 height 12
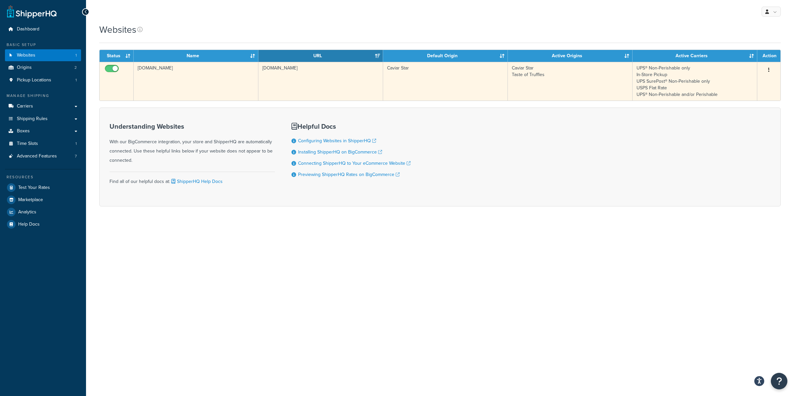
click at [196, 93] on td "[DOMAIN_NAME]" at bounding box center [196, 81] width 125 height 39
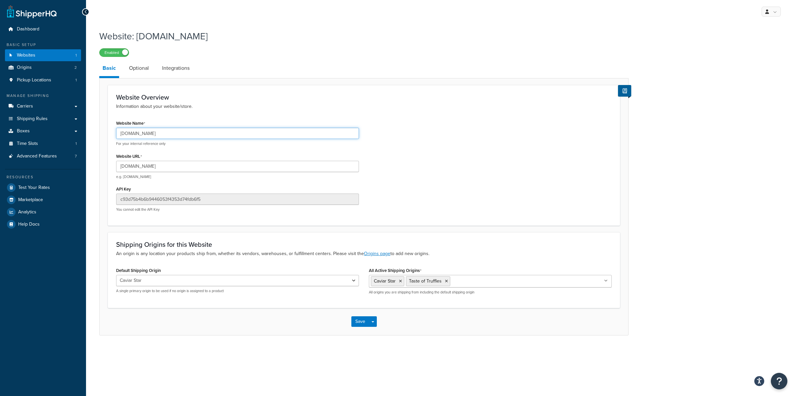
click at [146, 129] on input "[DOMAIN_NAME]" at bounding box center [237, 133] width 243 height 11
click at [146, 129] on input "caviarstar.com" at bounding box center [237, 133] width 243 height 11
click at [776, 7] on link at bounding box center [770, 12] width 19 height 10
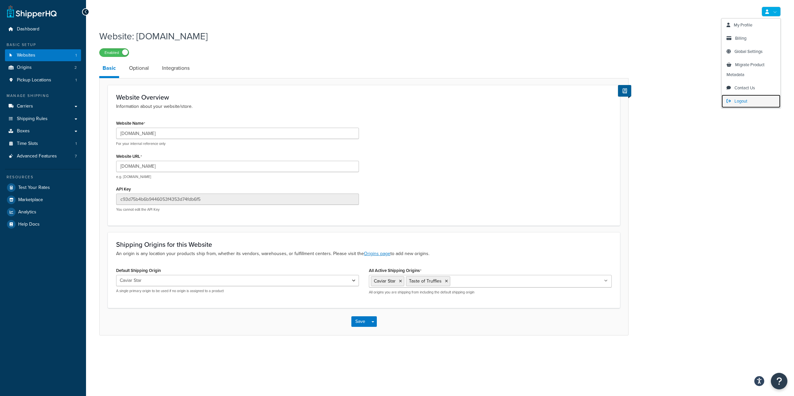
click at [749, 106] on link "Logout" at bounding box center [750, 101] width 59 height 13
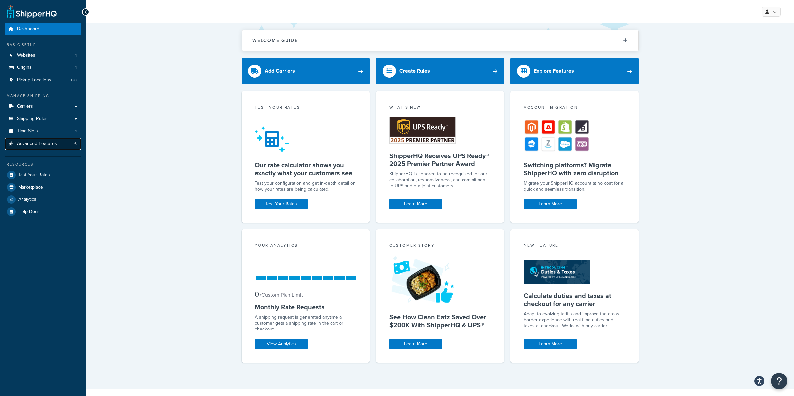
click at [70, 143] on link "Advanced Features 6" at bounding box center [43, 144] width 76 height 12
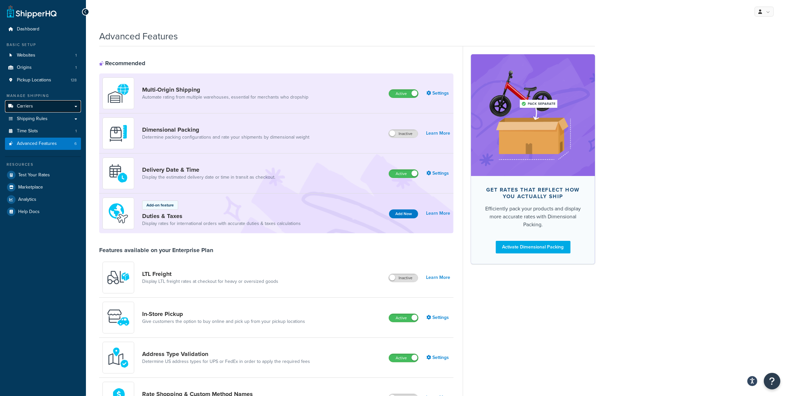
click at [65, 104] on link "Carriers" at bounding box center [43, 106] width 76 height 12
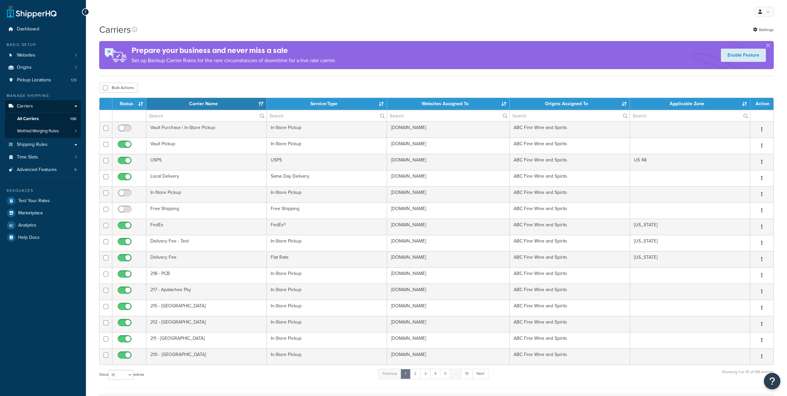
select select "15"
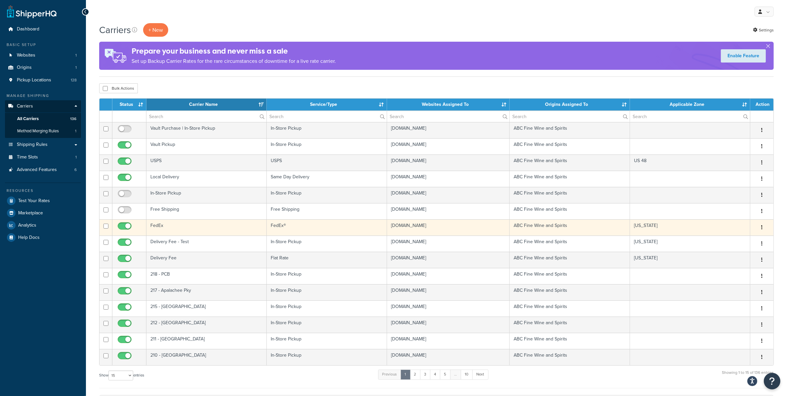
click at [249, 230] on td "FedEx" at bounding box center [207, 227] width 120 height 16
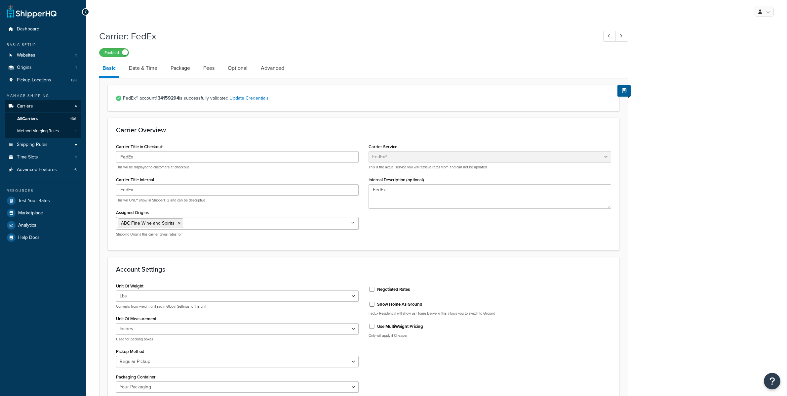
select select "fedEx"
select select "REGULAR_PICKUP"
select select "YOUR_PACKAGING"
click at [141, 69] on link "Date & Time" at bounding box center [143, 68] width 35 height 16
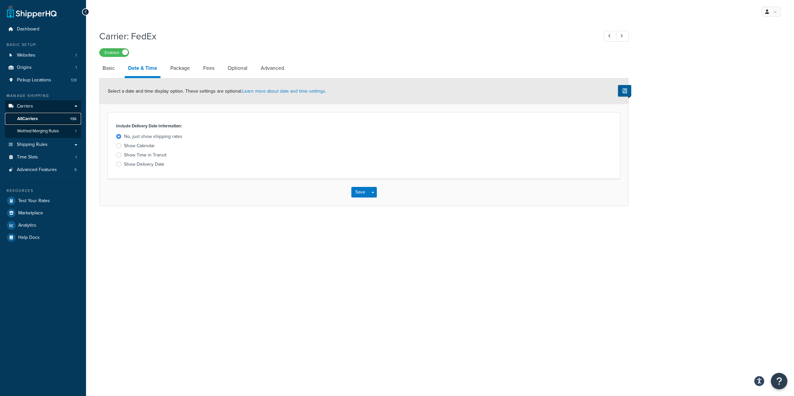
click at [57, 115] on link "All Carriers 136" at bounding box center [43, 119] width 76 height 12
click at [67, 121] on link "All Carriers 136" at bounding box center [43, 119] width 76 height 12
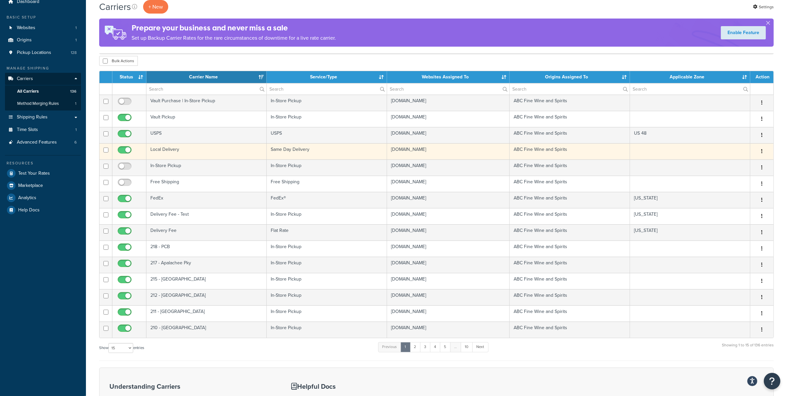
scroll to position [69, 0]
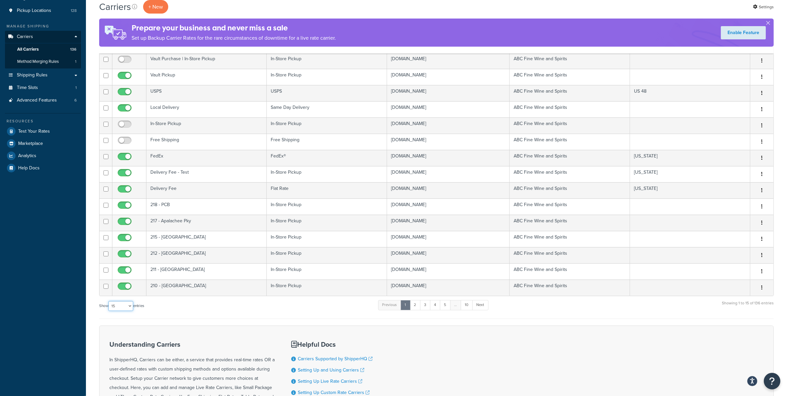
click at [127, 311] on select "10 15 25 50 100" at bounding box center [120, 306] width 25 height 10
select select "100"
click at [109, 311] on select "10 15 25 50 100" at bounding box center [120, 306] width 25 height 10
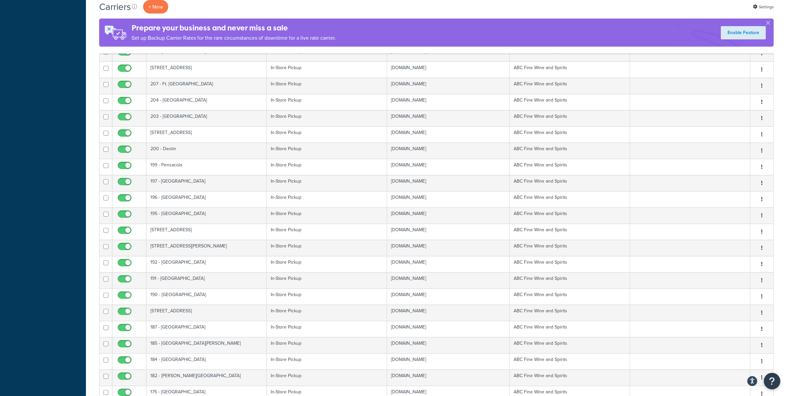
scroll to position [0, 0]
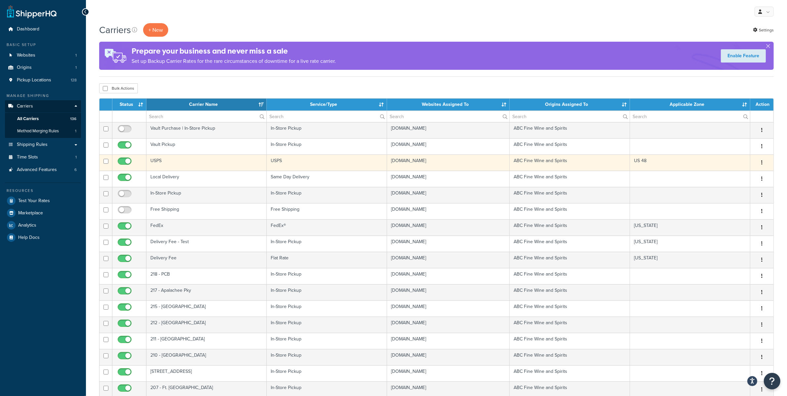
click at [168, 167] on td "USPS" at bounding box center [207, 162] width 120 height 16
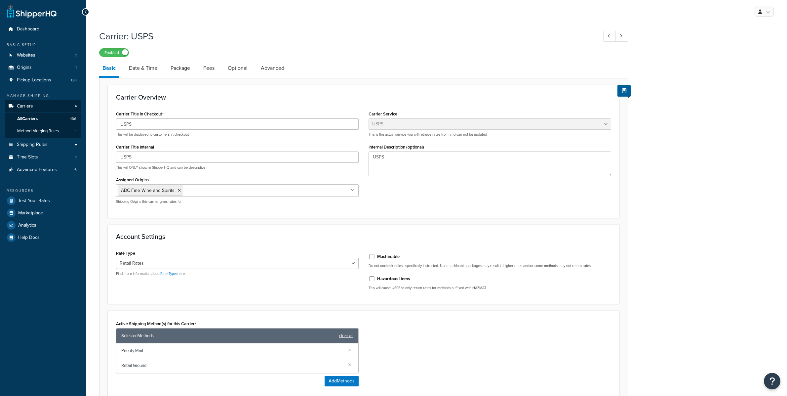
select select "usps"
click at [138, 66] on link "Date & Time" at bounding box center [143, 68] width 35 height 16
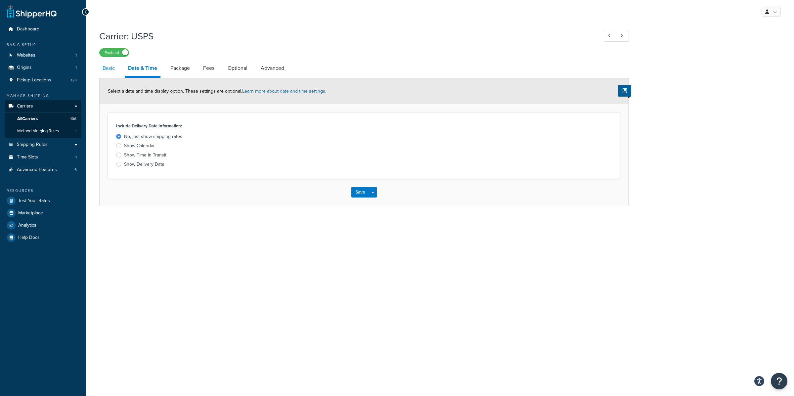
click at [104, 69] on link "Basic" at bounding box center [108, 68] width 19 height 16
select select "usps"
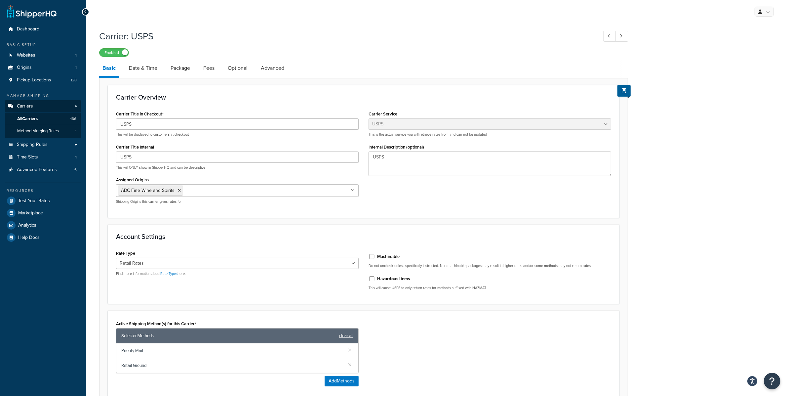
click at [768, 14] on link at bounding box center [764, 12] width 19 height 10
click at [742, 76] on link "Logout" at bounding box center [744, 77] width 59 height 13
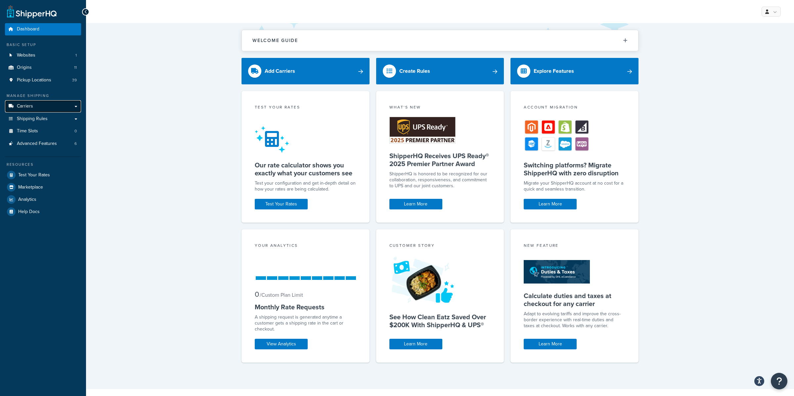
click at [68, 111] on link "Carriers" at bounding box center [43, 106] width 76 height 12
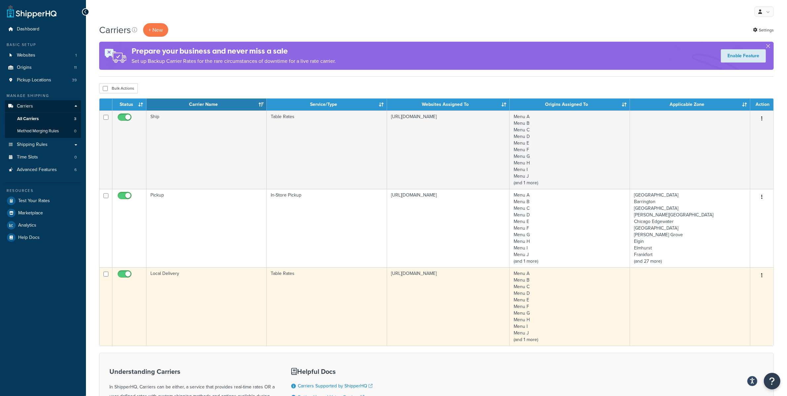
click at [260, 283] on td "Local Delivery" at bounding box center [207, 306] width 120 height 78
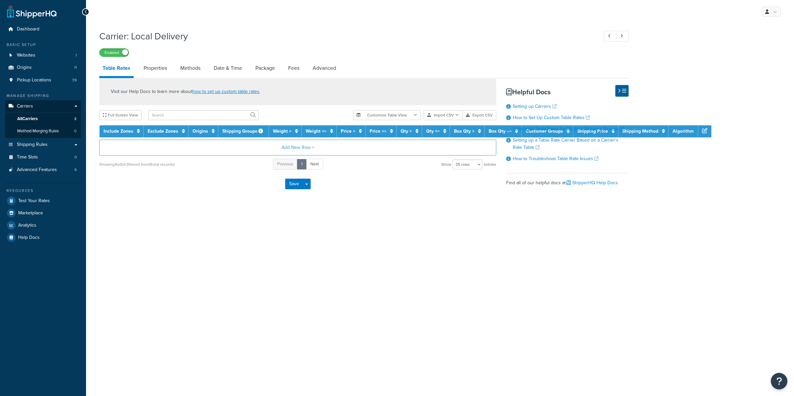
select select "25"
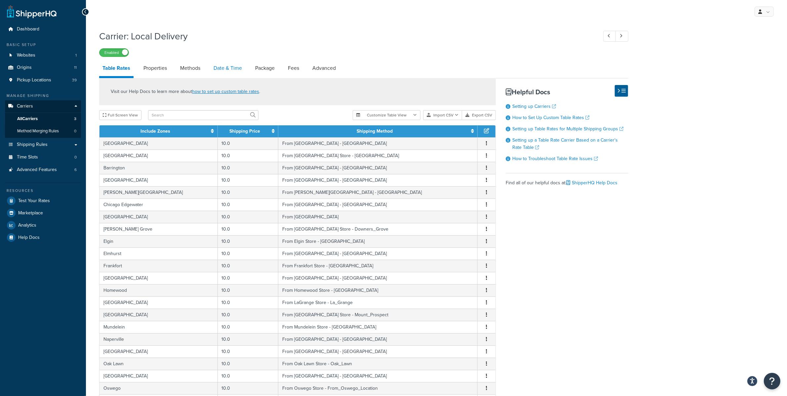
click at [241, 71] on link "Date & Time" at bounding box center [227, 68] width 35 height 16
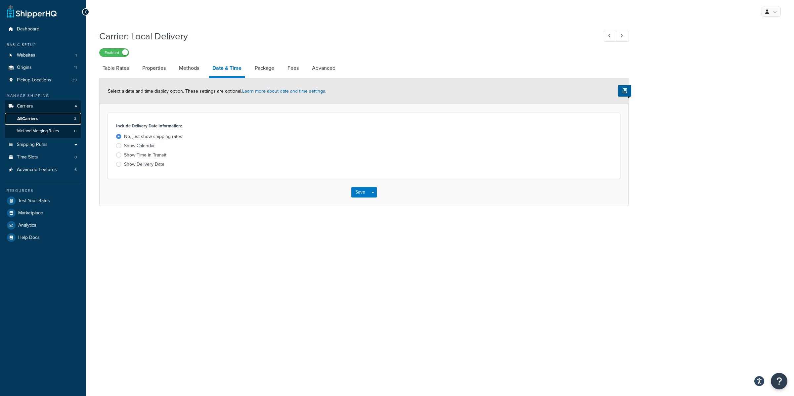
click at [78, 118] on link "All Carriers 3" at bounding box center [43, 119] width 76 height 12
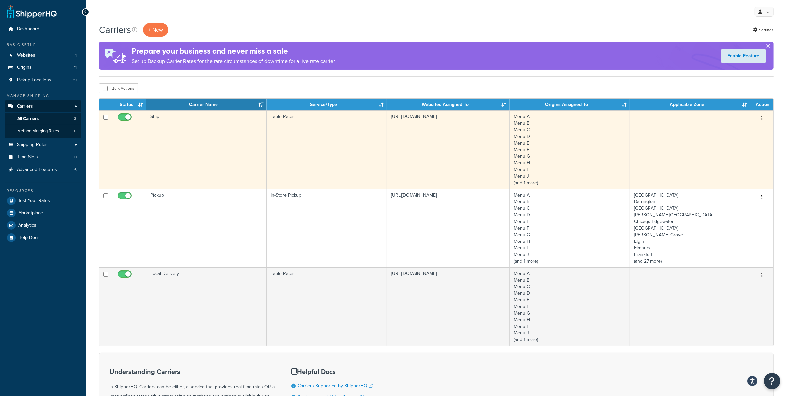
click at [198, 122] on td "Ship" at bounding box center [207, 149] width 120 height 78
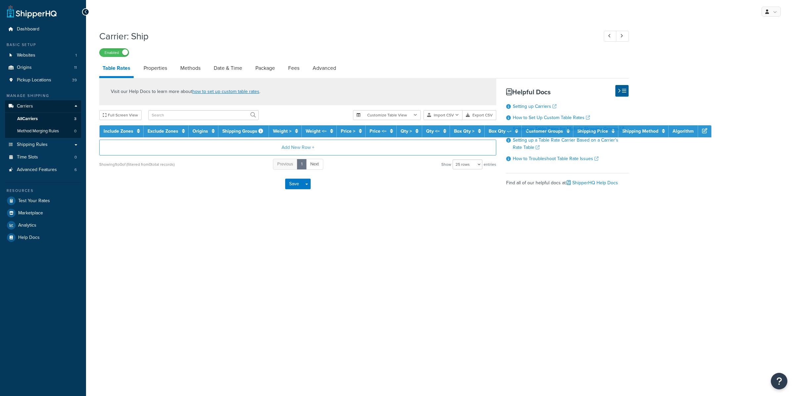
select select "25"
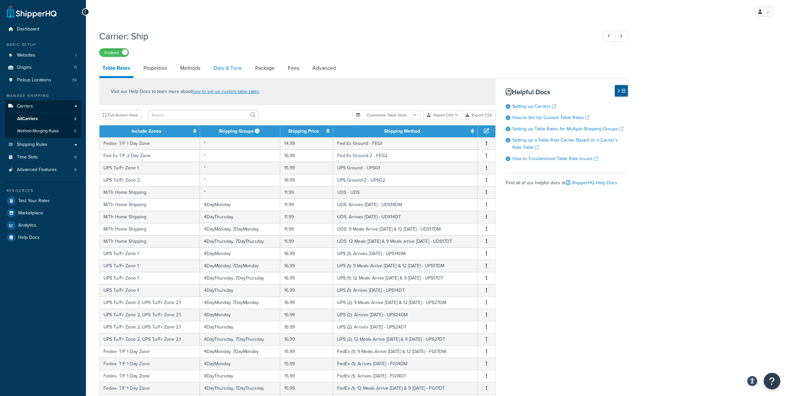
click at [228, 68] on link "Date & Time" at bounding box center [227, 68] width 35 height 16
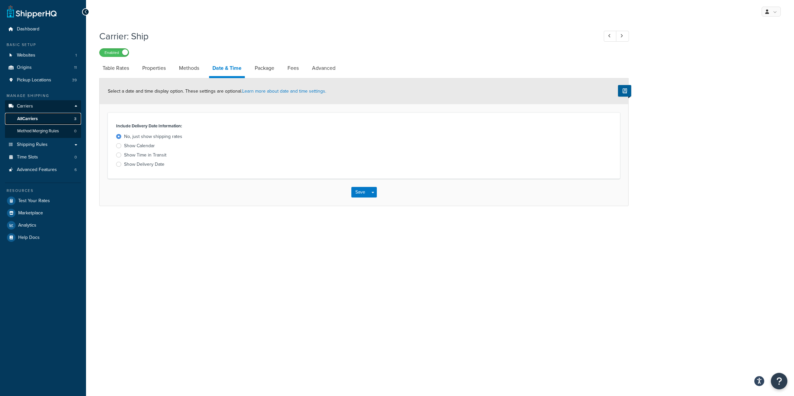
click at [44, 124] on link "All Carriers 3" at bounding box center [43, 119] width 76 height 12
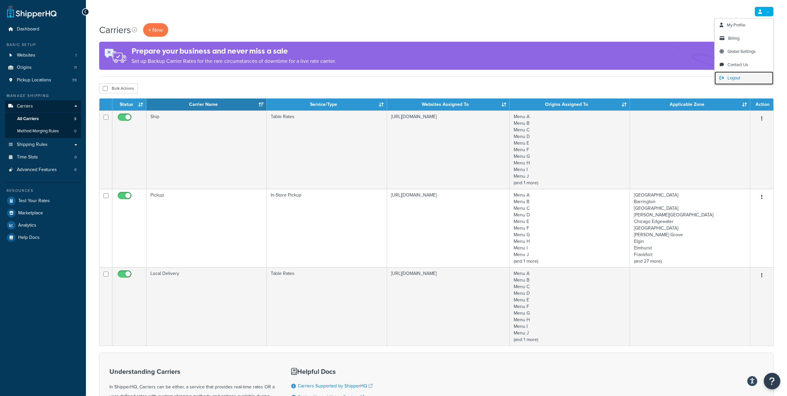
click at [728, 77] on span "Logout" at bounding box center [734, 78] width 13 height 6
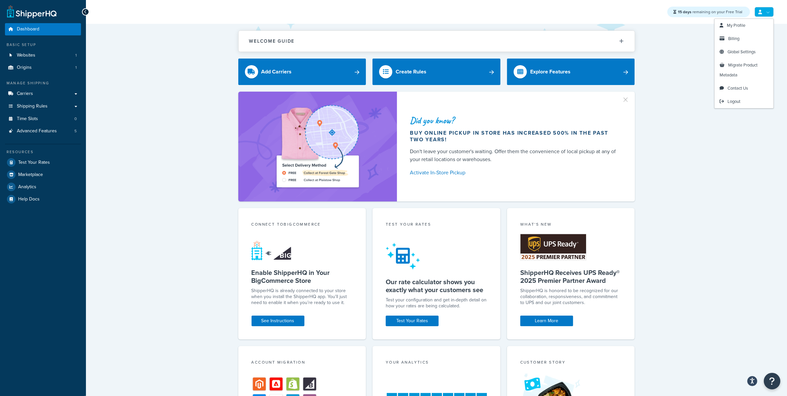
click at [766, 7] on link at bounding box center [764, 12] width 19 height 10
click at [280, 322] on link "See Instructions" at bounding box center [278, 321] width 53 height 11
click at [743, 102] on link "Logout" at bounding box center [744, 101] width 59 height 13
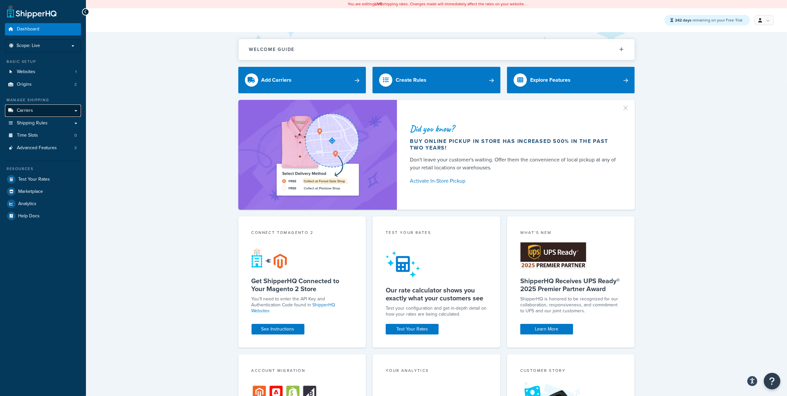
click at [75, 113] on link "Carriers" at bounding box center [43, 111] width 76 height 12
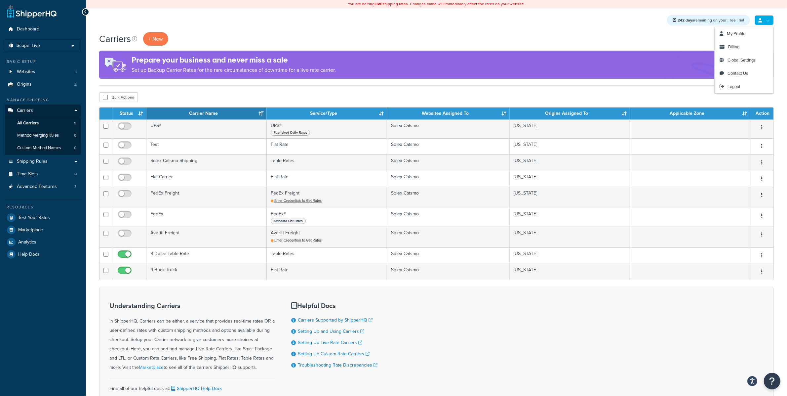
click at [765, 20] on link at bounding box center [764, 20] width 19 height 10
click at [751, 31] on link "My Profile" at bounding box center [744, 33] width 59 height 13
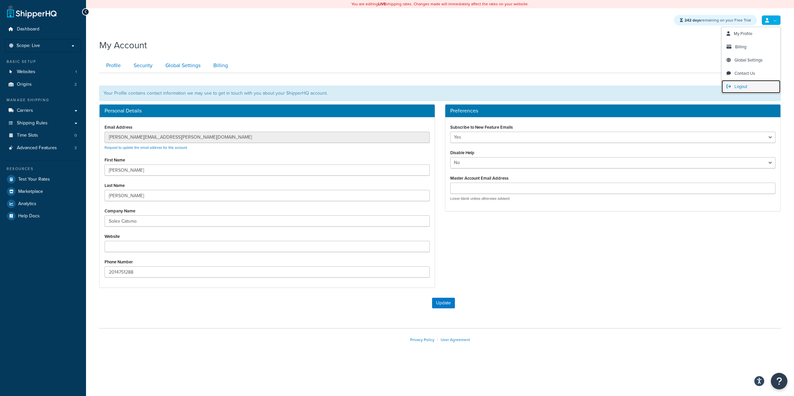
click at [746, 87] on span "Logout" at bounding box center [740, 86] width 13 height 6
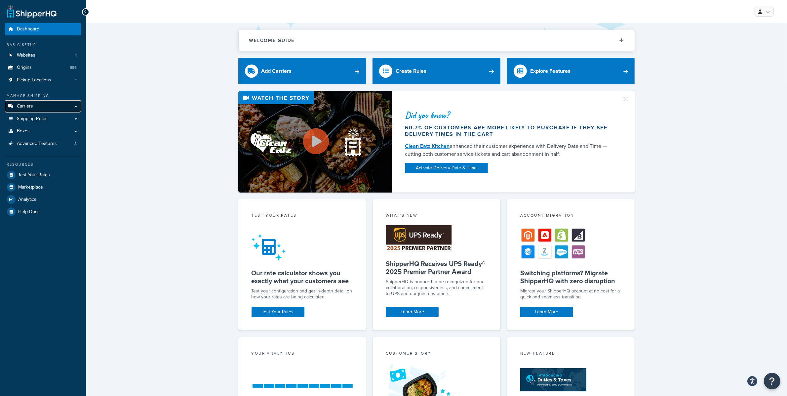
click at [54, 109] on link "Carriers" at bounding box center [43, 106] width 76 height 12
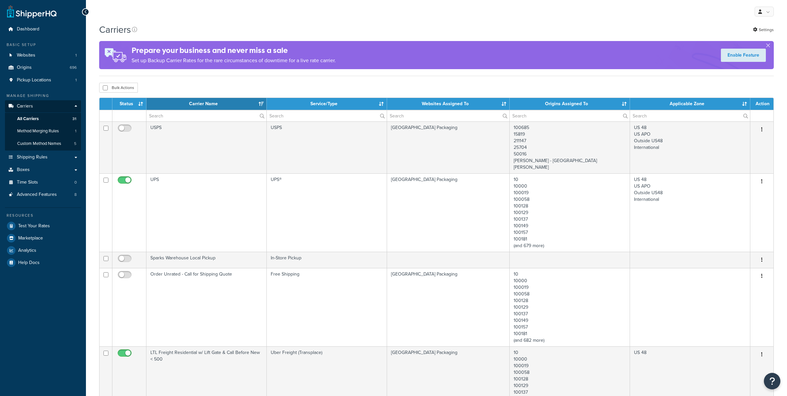
select select "15"
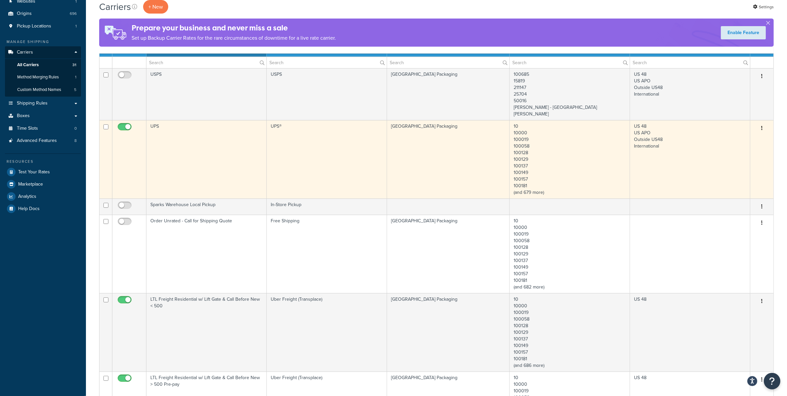
scroll to position [62, 0]
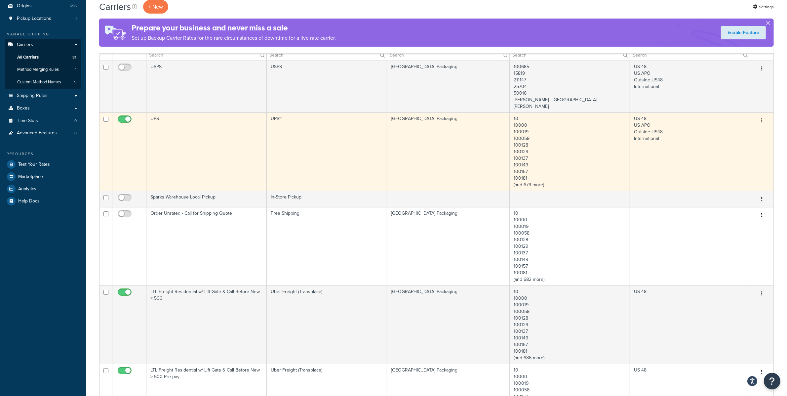
click at [271, 146] on td "UPS®" at bounding box center [327, 151] width 120 height 78
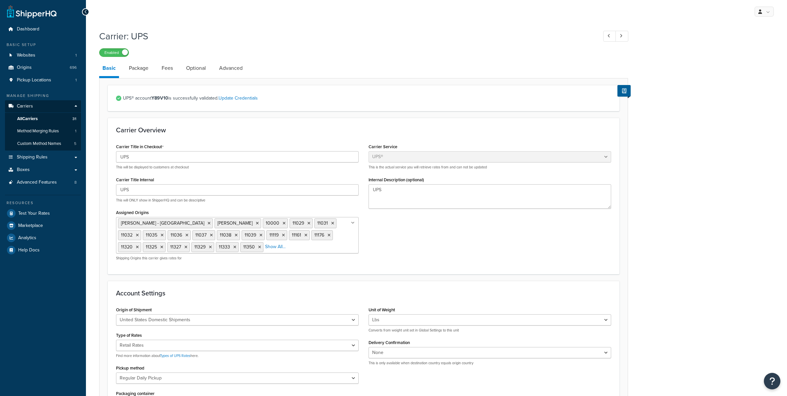
select select "ups"
select select "04"
click at [46, 187] on link "Advanced Features 8" at bounding box center [43, 182] width 76 height 12
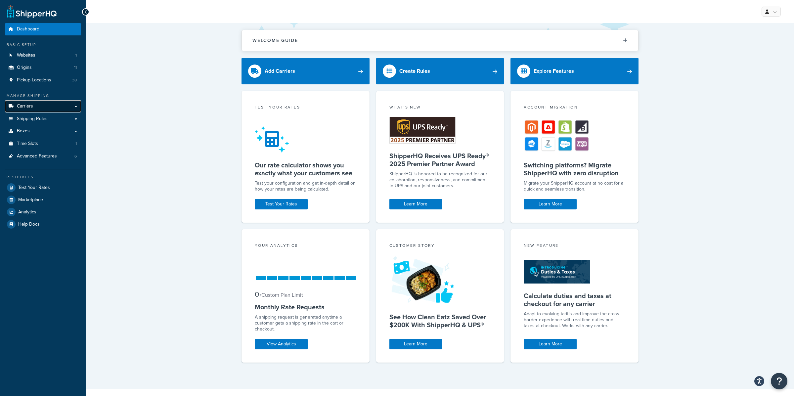
click at [49, 106] on link "Carriers" at bounding box center [43, 106] width 76 height 12
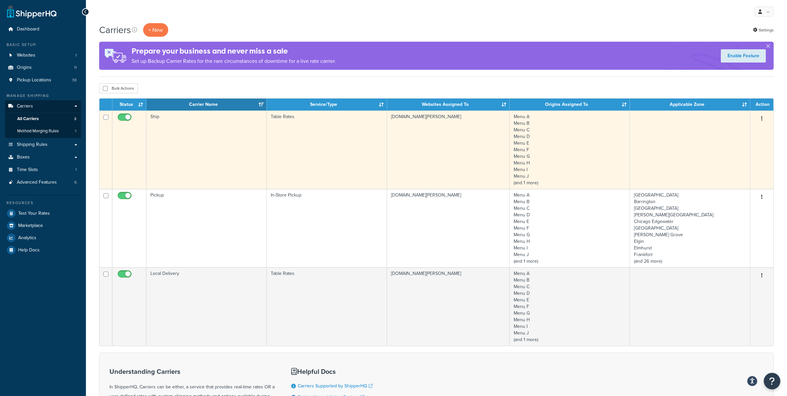
click at [246, 125] on td "Ship" at bounding box center [207, 149] width 120 height 78
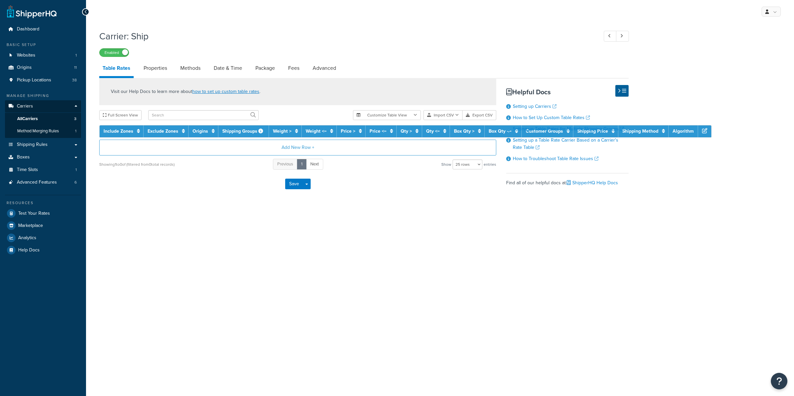
select select "25"
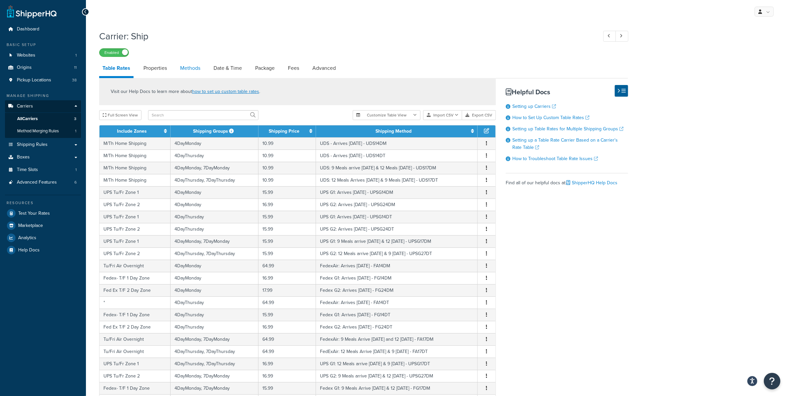
click at [192, 75] on link "Methods" at bounding box center [190, 68] width 27 height 16
select select "25"
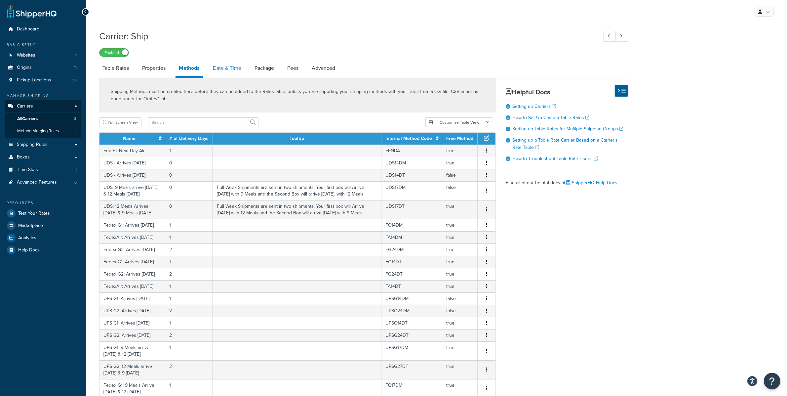
click at [242, 73] on link "Date & Time" at bounding box center [227, 68] width 35 height 16
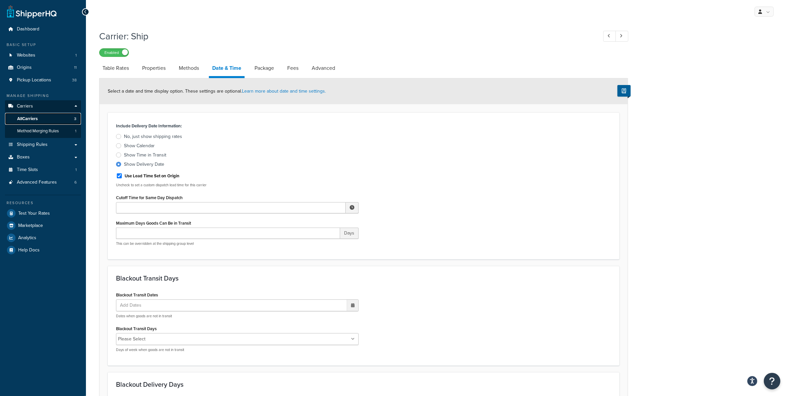
click at [76, 119] on link "All Carriers 3" at bounding box center [43, 119] width 76 height 12
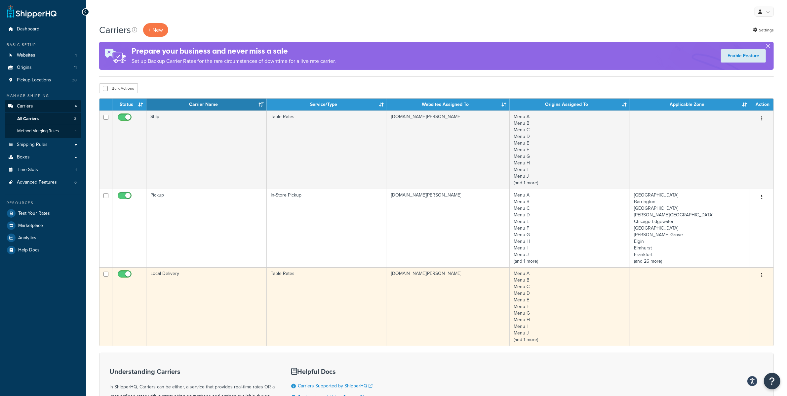
click at [232, 302] on td "Local Delivery" at bounding box center [207, 306] width 120 height 78
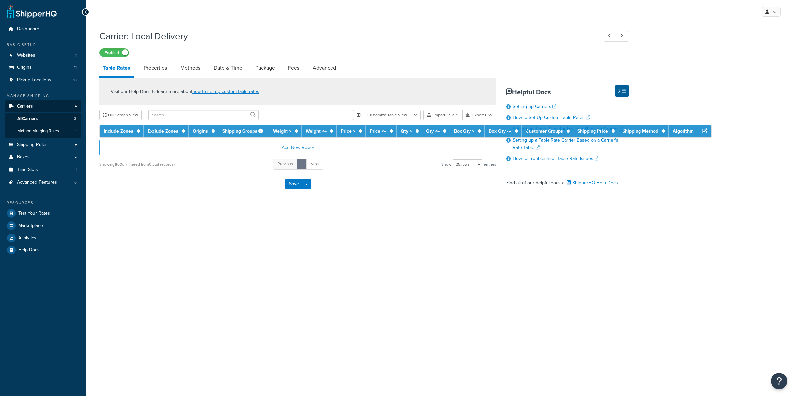
select select "25"
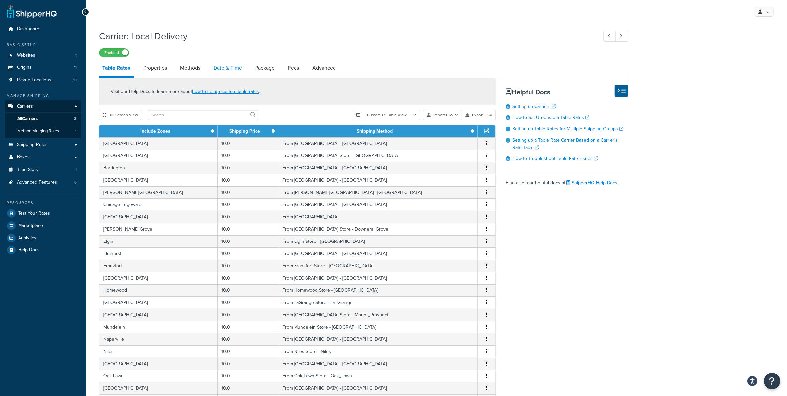
click at [210, 71] on li "Methods" at bounding box center [193, 68] width 33 height 16
click at [219, 69] on link "Date & Time" at bounding box center [227, 68] width 35 height 16
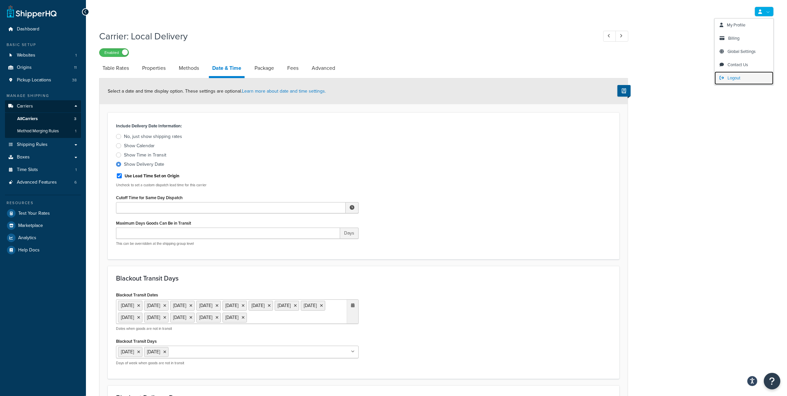
click at [743, 74] on link "Logout" at bounding box center [744, 77] width 59 height 13
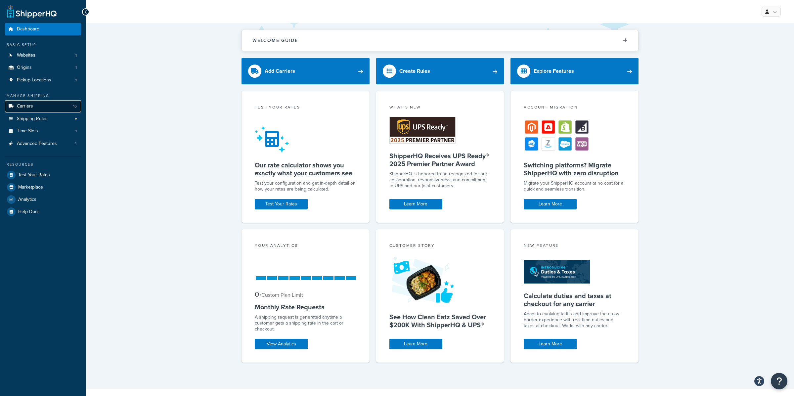
click at [29, 102] on link "Carriers 16" at bounding box center [43, 106] width 76 height 12
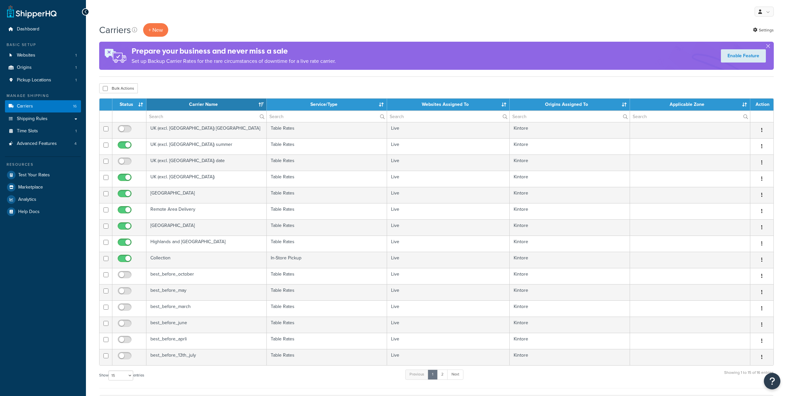
select select "15"
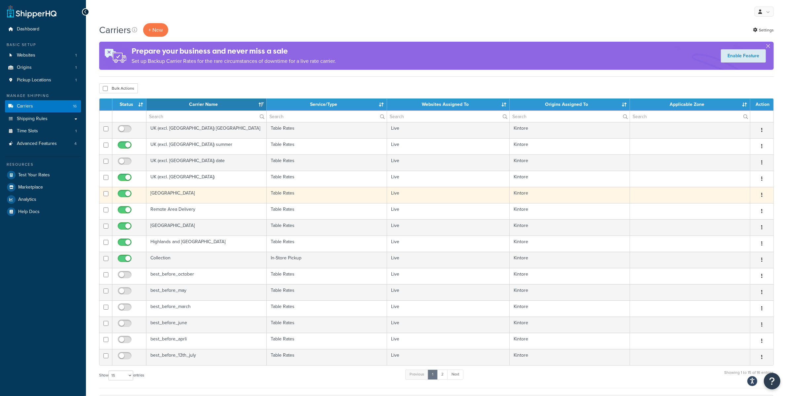
click at [226, 195] on td "[GEOGRAPHIC_DATA]" at bounding box center [207, 195] width 120 height 16
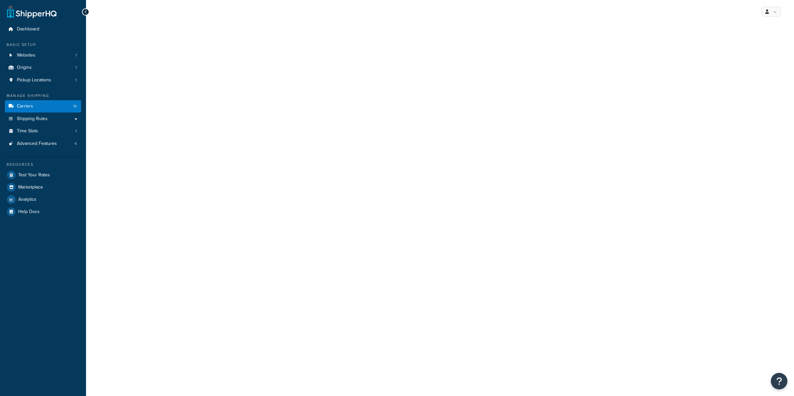
select select "25"
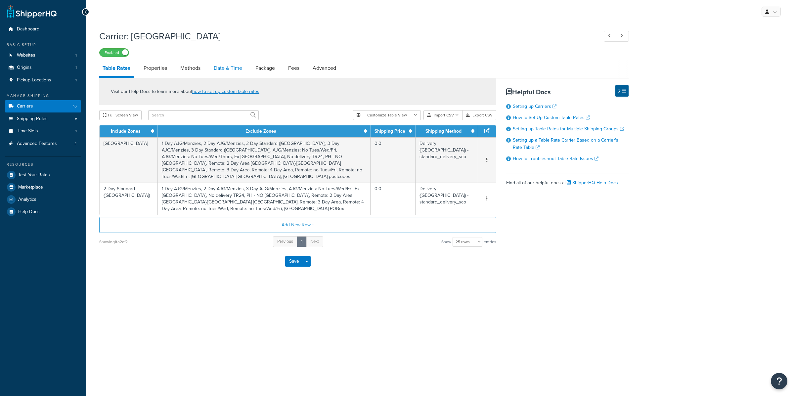
click at [224, 65] on link "Date & Time" at bounding box center [227, 68] width 35 height 16
select select "yMd"
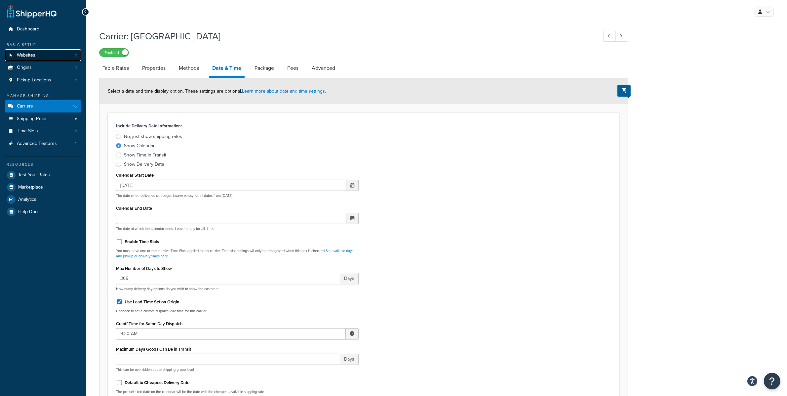
click at [49, 53] on link "Websites 1" at bounding box center [43, 55] width 76 height 12
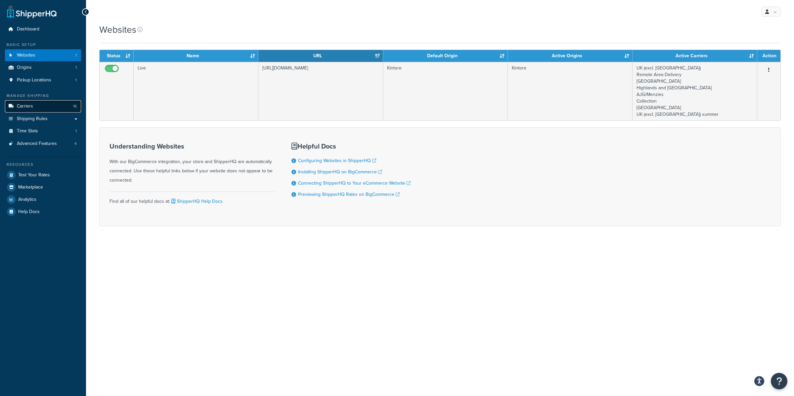
click at [58, 109] on link "Carriers 16" at bounding box center [43, 106] width 76 height 12
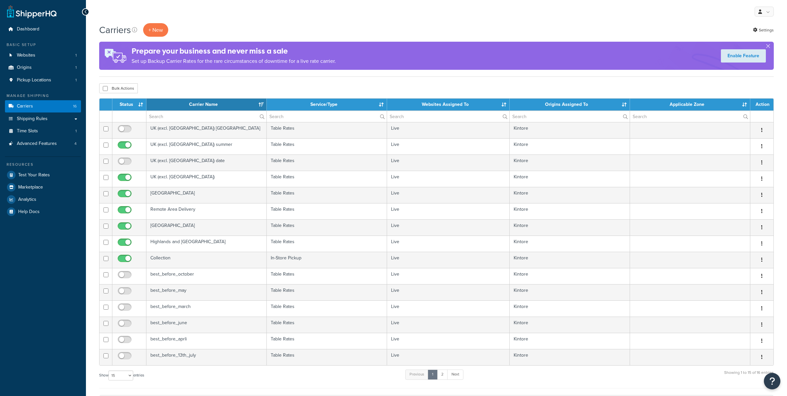
select select "15"
click at [51, 52] on link "Websites 1" at bounding box center [43, 55] width 76 height 12
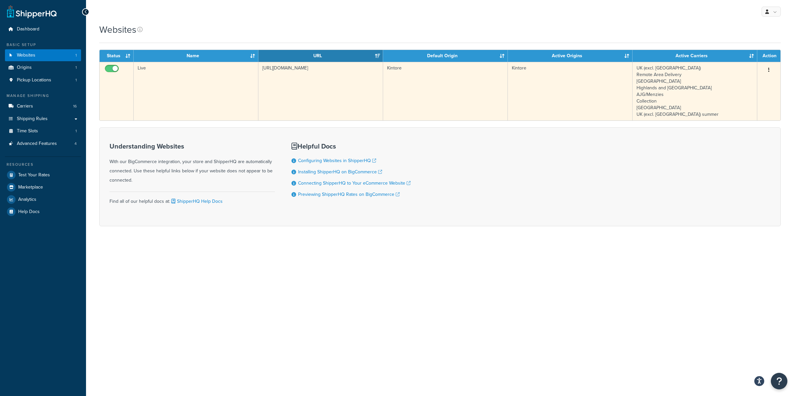
click at [174, 105] on td "Live" at bounding box center [196, 91] width 125 height 59
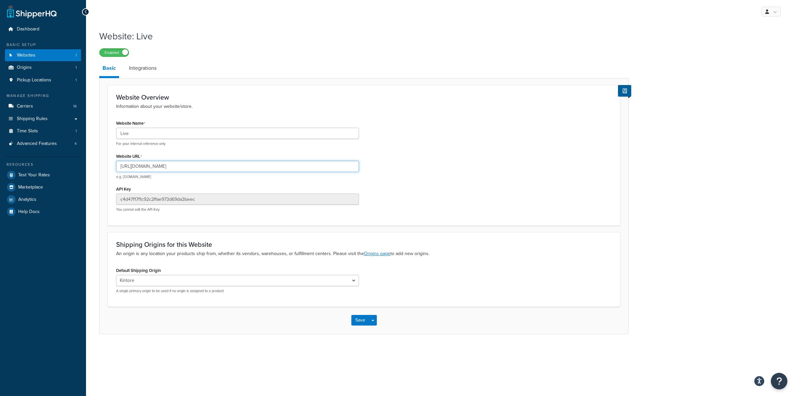
click at [187, 164] on input "[URL][DOMAIN_NAME]" at bounding box center [237, 166] width 243 height 11
click at [187, 164] on input "https://www.donaldrussell.com/" at bounding box center [237, 166] width 243 height 11
click at [76, 104] on span "16" at bounding box center [75, 107] width 4 height 6
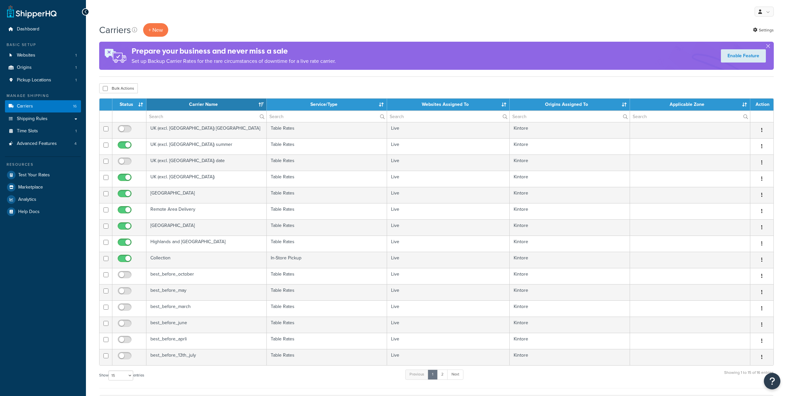
select select "15"
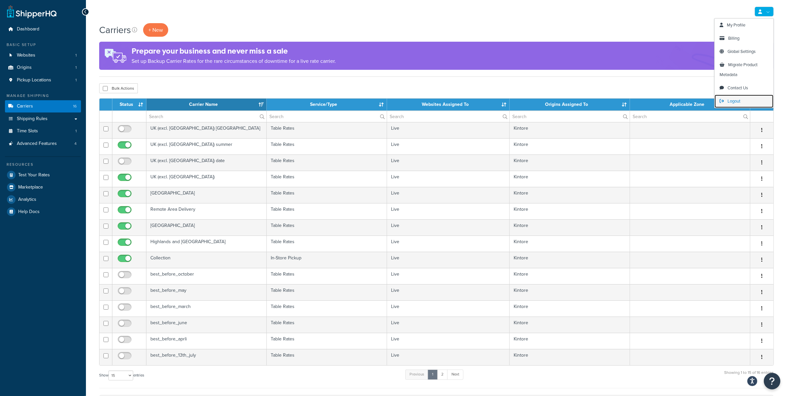
click at [735, 97] on link "Logout" at bounding box center [744, 101] width 59 height 13
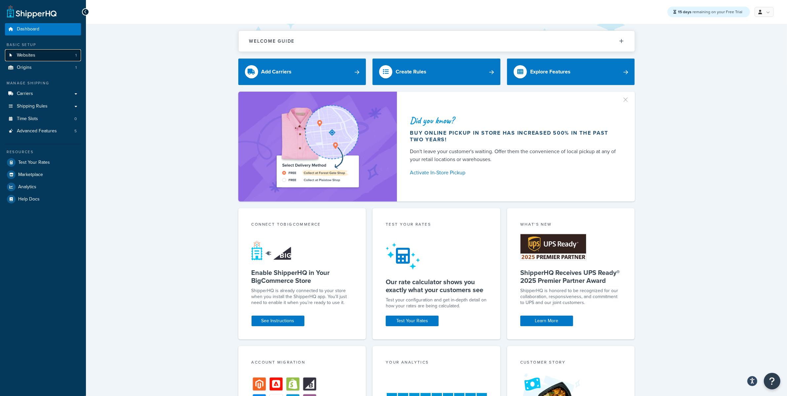
click at [69, 56] on link "Websites 1" at bounding box center [43, 55] width 76 height 12
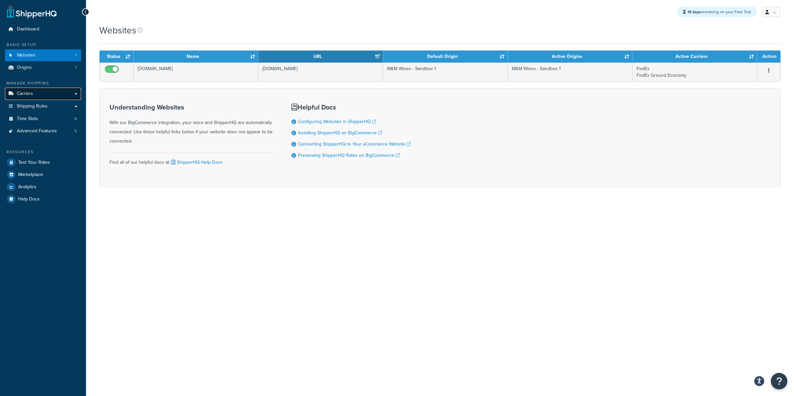
click at [64, 95] on link "Carriers" at bounding box center [43, 94] width 76 height 12
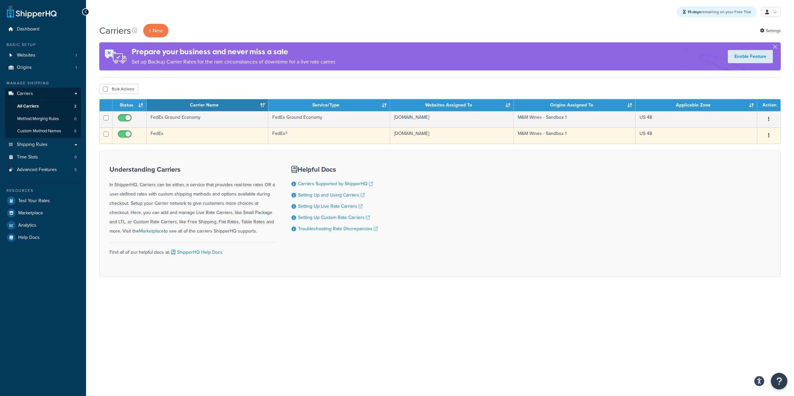
click at [198, 139] on td "FedEx" at bounding box center [208, 135] width 122 height 16
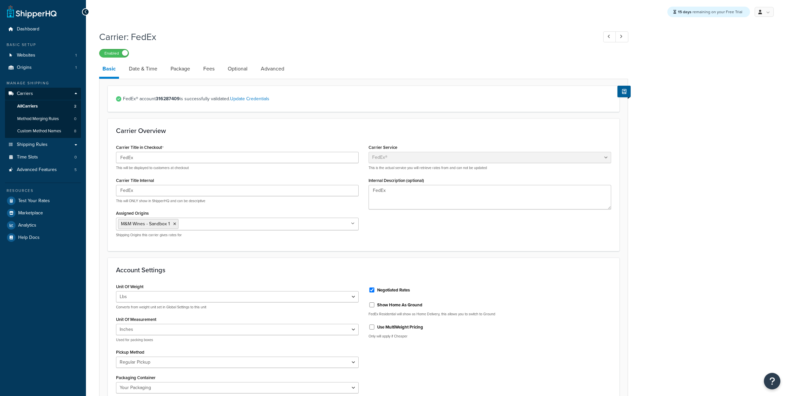
select select "fedEx"
select select "REGULAR_PICKUP"
select select "YOUR_PACKAGING"
click at [150, 68] on link "Date & Time" at bounding box center [143, 69] width 35 height 16
select select "E"
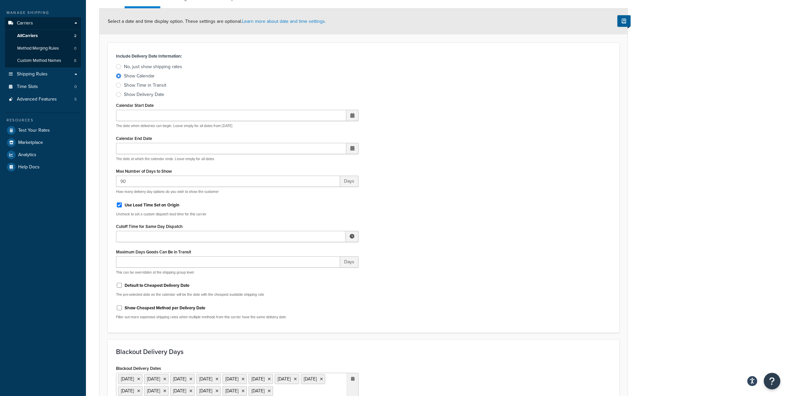
scroll to position [35, 0]
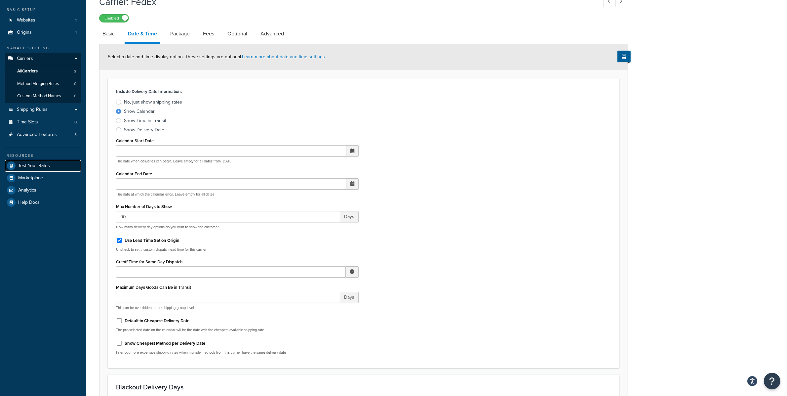
click at [67, 162] on link "Test Your Rates" at bounding box center [43, 166] width 76 height 12
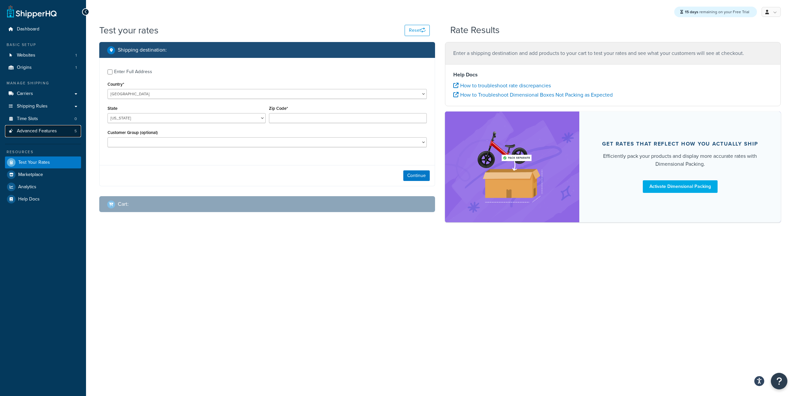
click at [48, 134] on link "Advanced Features 5" at bounding box center [43, 131] width 76 height 12
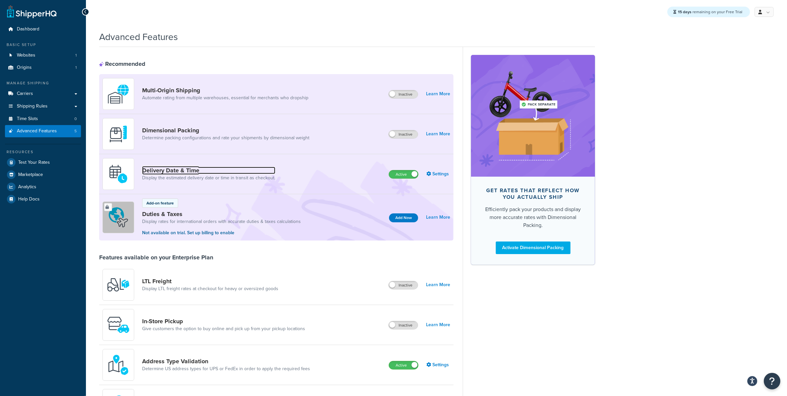
click at [257, 173] on link "Delivery Date & Time" at bounding box center [208, 170] width 133 height 7
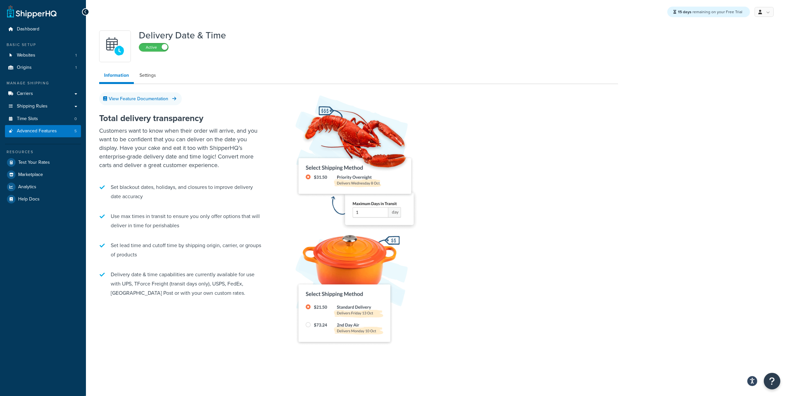
click at [153, 67] on div "Delivery Date & Time Active Information Settings View Feature Documentation Tot…" at bounding box center [358, 196] width 529 height 338
click at [153, 73] on link "Settings" at bounding box center [148, 75] width 26 height 13
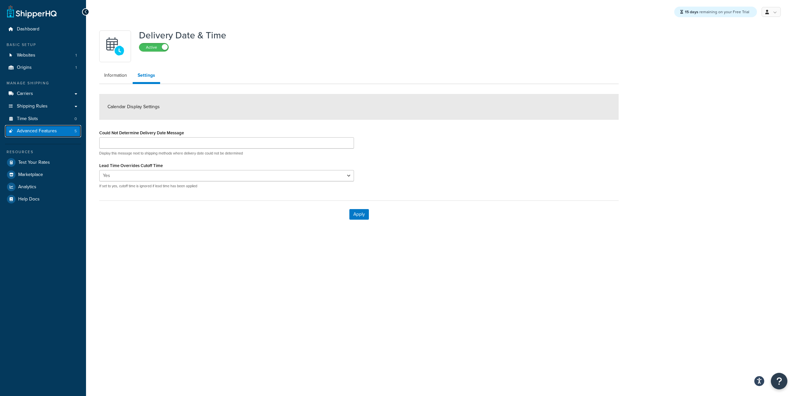
click at [63, 131] on link "Advanced Features 5" at bounding box center [43, 131] width 76 height 12
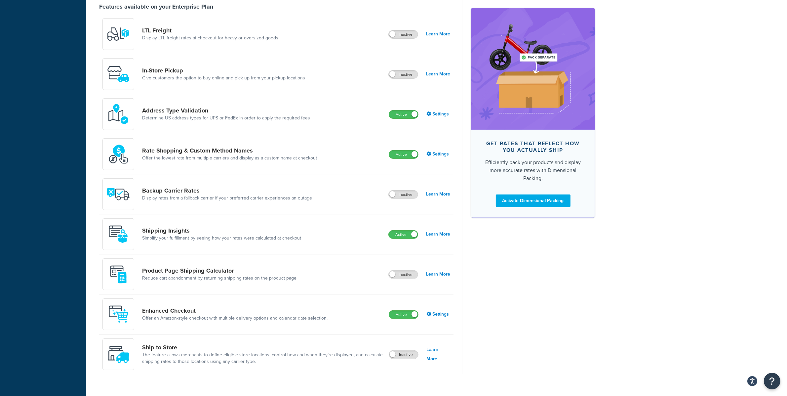
scroll to position [254, 0]
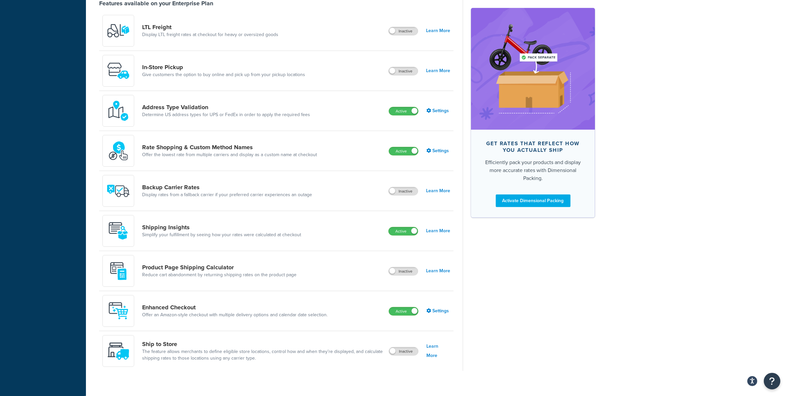
click at [260, 321] on div "Enhanced Checkout Offer an Amazon-style checkout with multiple delivery options…" at bounding box center [218, 311] width 231 height 32
click at [259, 309] on link "Enhanced Checkout" at bounding box center [235, 307] width 186 height 7
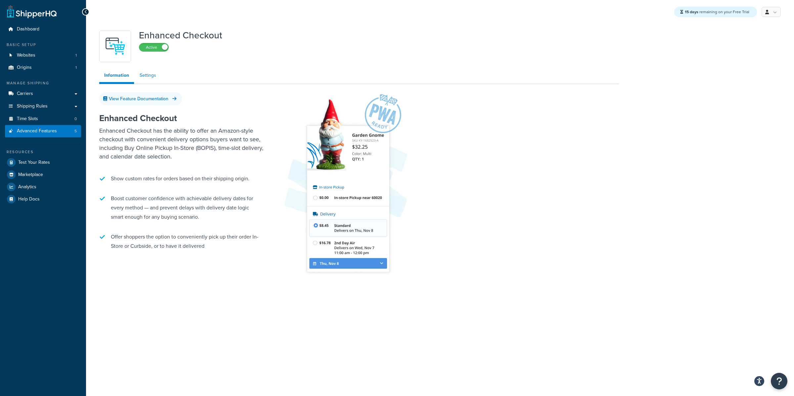
click at [150, 74] on link "Settings" at bounding box center [148, 75] width 26 height 13
select select "MONTHLY"
select select "29"
select select "2"
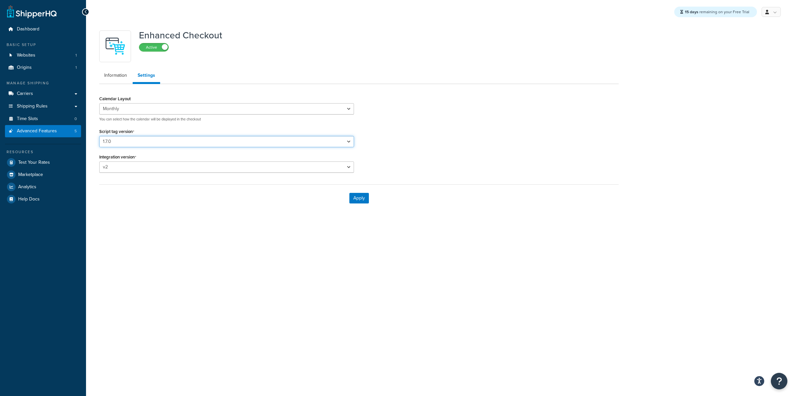
click at [138, 139] on select "Please select a script tag 1.7.0" at bounding box center [226, 141] width 255 height 11
click at [145, 167] on select "v1 v2" at bounding box center [226, 166] width 255 height 11
click at [38, 94] on link "Carriers" at bounding box center [43, 94] width 76 height 12
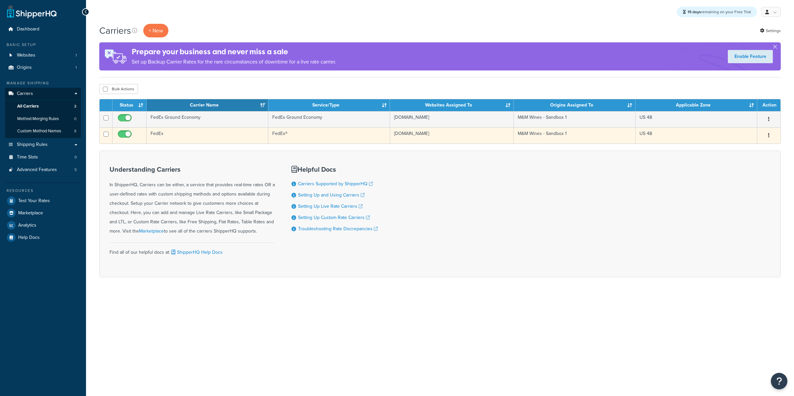
click at [188, 134] on td "FedEx" at bounding box center [208, 135] width 122 height 16
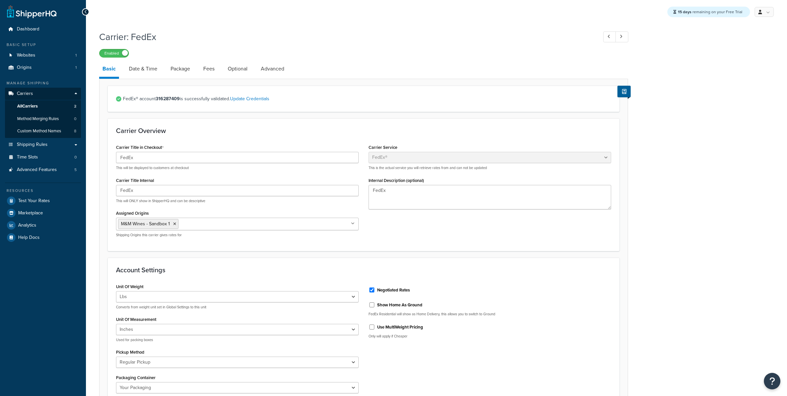
select select "fedEx"
select select "REGULAR_PICKUP"
select select "YOUR_PACKAGING"
click at [153, 72] on link "Date & Time" at bounding box center [143, 69] width 35 height 16
select select "E"
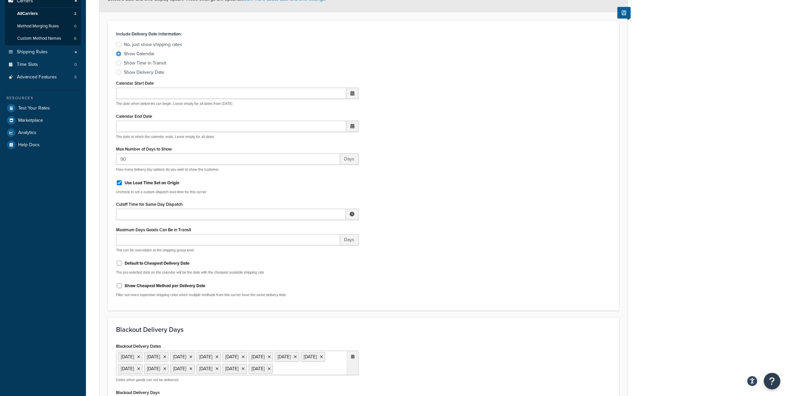
scroll to position [117, 0]
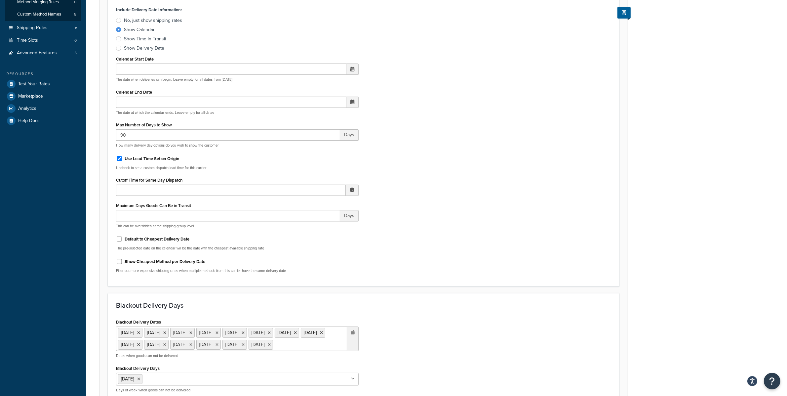
click at [156, 240] on label "Default to Cheapest Delivery Date" at bounding box center [157, 239] width 65 height 6
click at [123, 240] on input "Default to Cheapest Delivery Date" at bounding box center [119, 238] width 7 height 5
checkbox input "true"
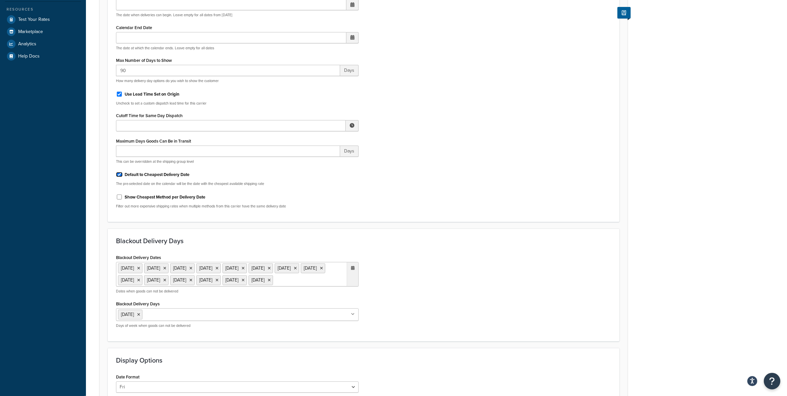
scroll to position [273, 0]
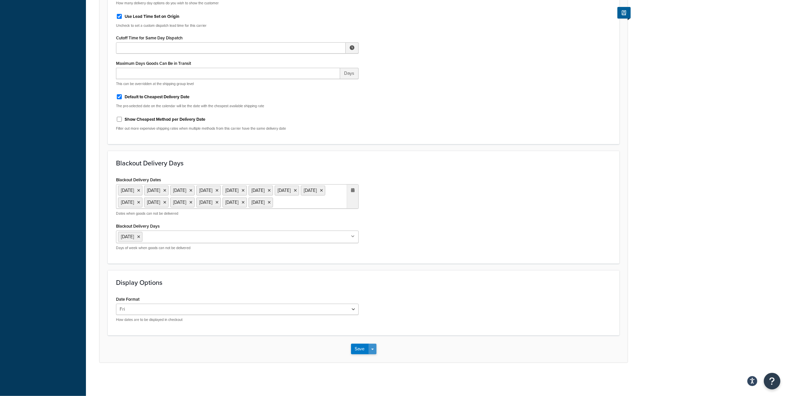
click at [371, 352] on button "Save Dropdown" at bounding box center [373, 349] width 8 height 11
click at [377, 361] on button "Save and Edit" at bounding box center [375, 361] width 48 height 14
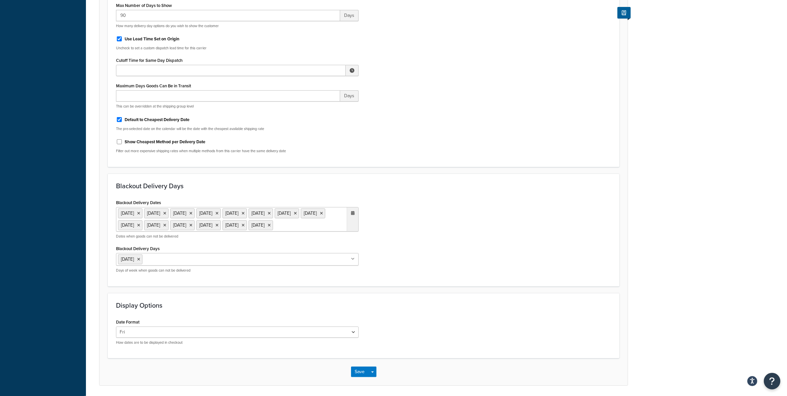
scroll to position [0, 0]
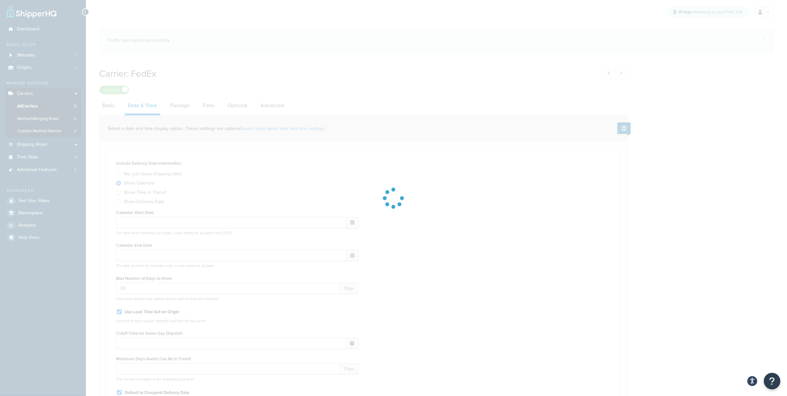
select select "E"
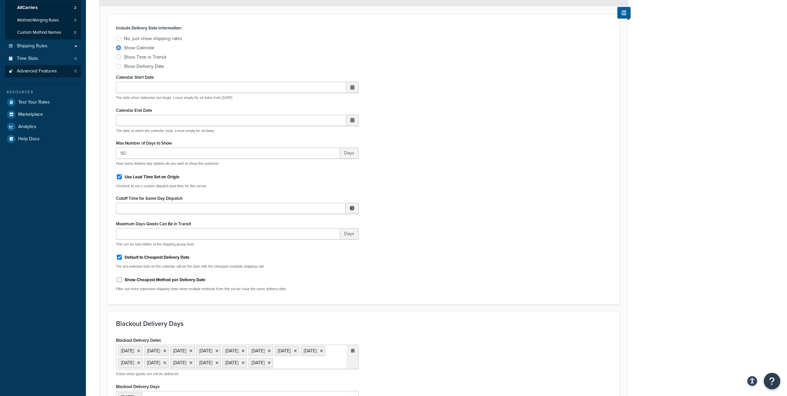
scroll to position [58, 0]
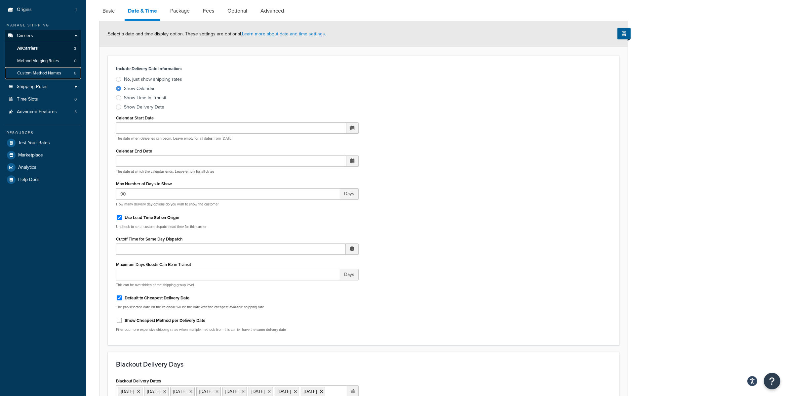
click at [32, 74] on span "Custom Method Names" at bounding box center [39, 73] width 44 height 6
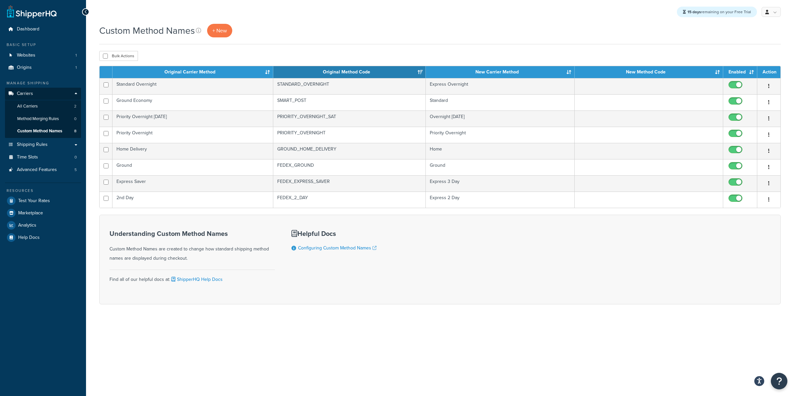
click at [782, 12] on div "15 days remaining on your Free Trial My Profile Billing Global Settings Migrate…" at bounding box center [440, 12] width 708 height 24
click at [776, 12] on link at bounding box center [770, 12] width 19 height 10
click at [61, 53] on link "Websites 1" at bounding box center [43, 55] width 76 height 12
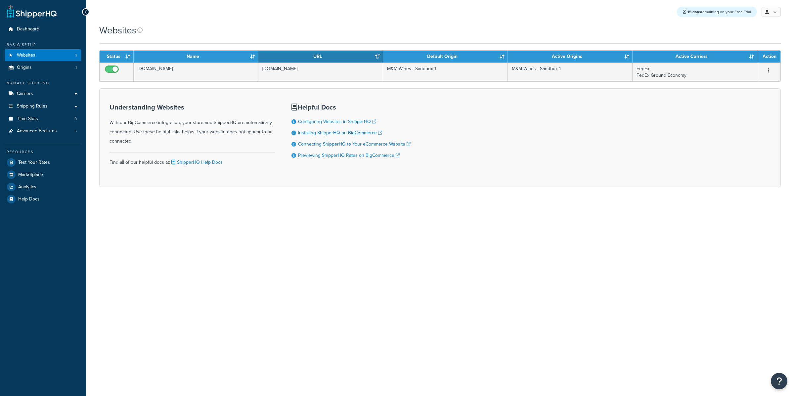
click at [221, 70] on td "[DOMAIN_NAME]" at bounding box center [196, 72] width 125 height 19
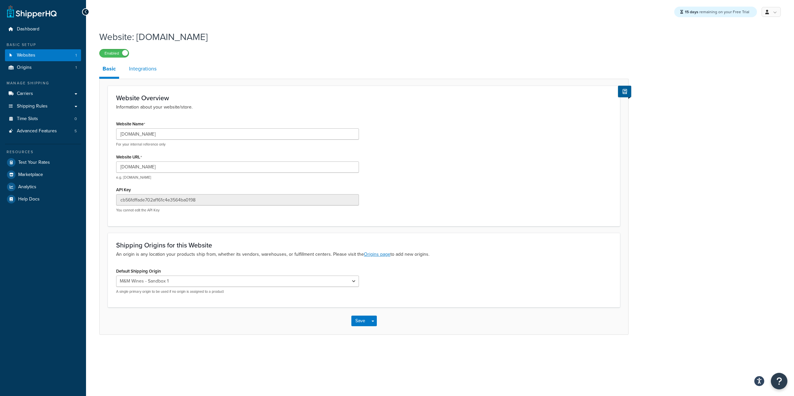
click at [144, 69] on link "Integrations" at bounding box center [143, 69] width 34 height 16
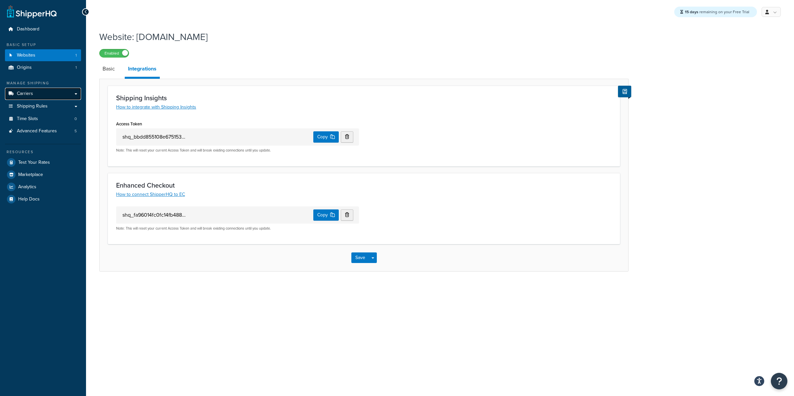
click at [46, 91] on link "Carriers" at bounding box center [43, 94] width 76 height 12
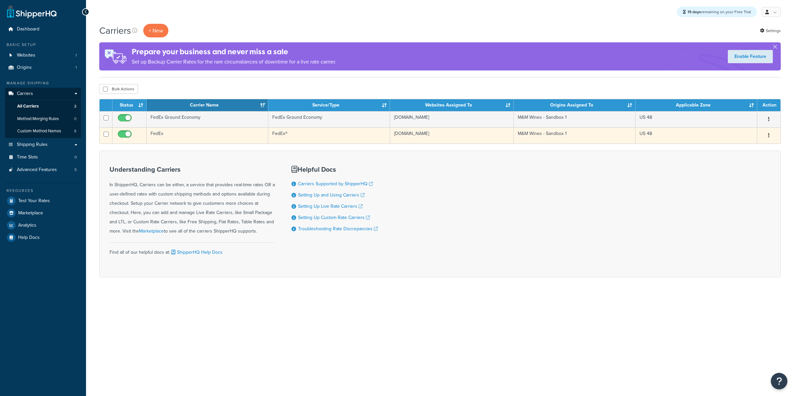
click at [210, 136] on td "FedEx" at bounding box center [208, 135] width 122 height 16
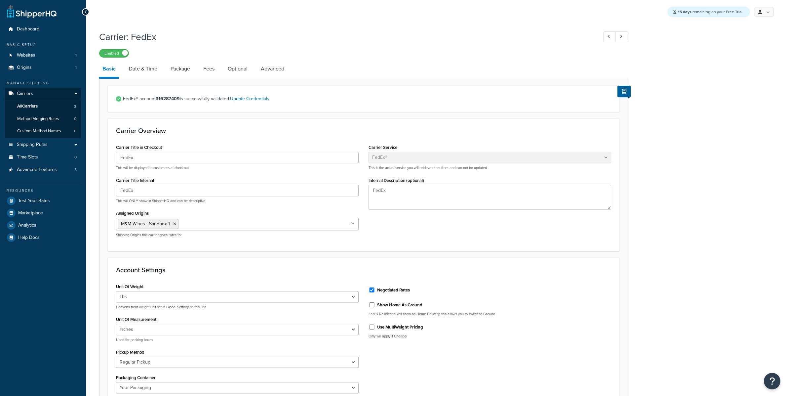
select select "fedEx"
select select "REGULAR_PICKUP"
select select "YOUR_PACKAGING"
click at [145, 71] on link "Date & Time" at bounding box center [143, 69] width 35 height 16
select select "E"
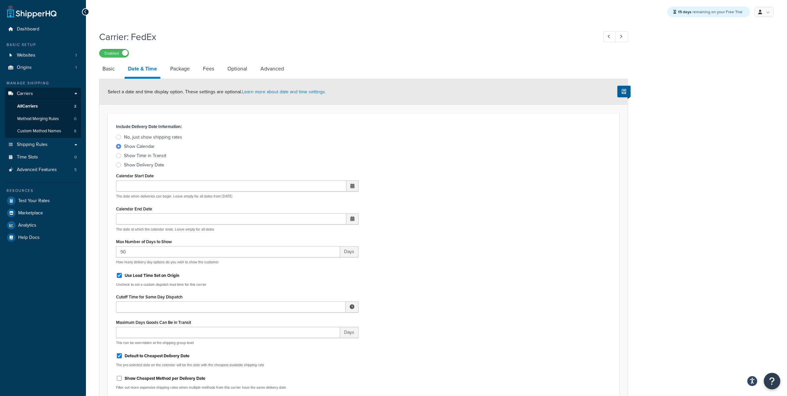
scroll to position [79, 0]
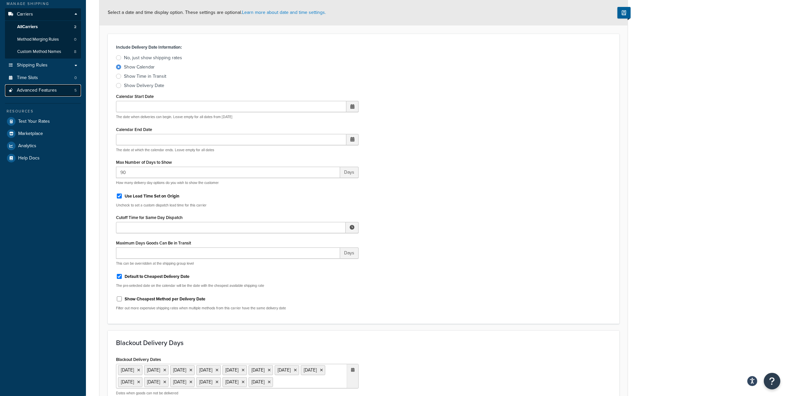
click at [43, 88] on span "Advanced Features" at bounding box center [37, 91] width 40 height 6
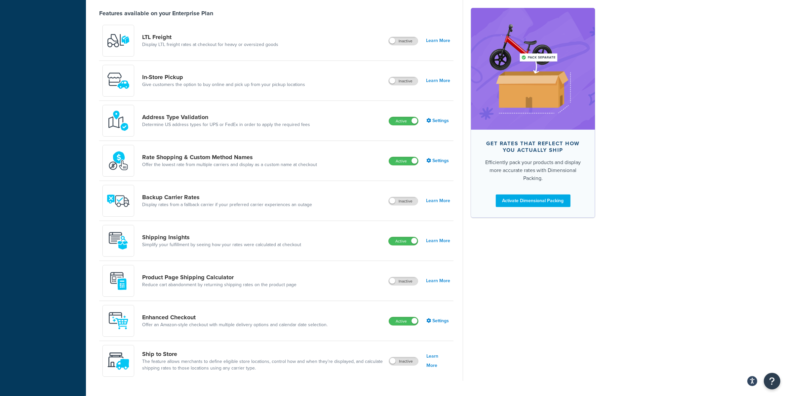
scroll to position [263, 0]
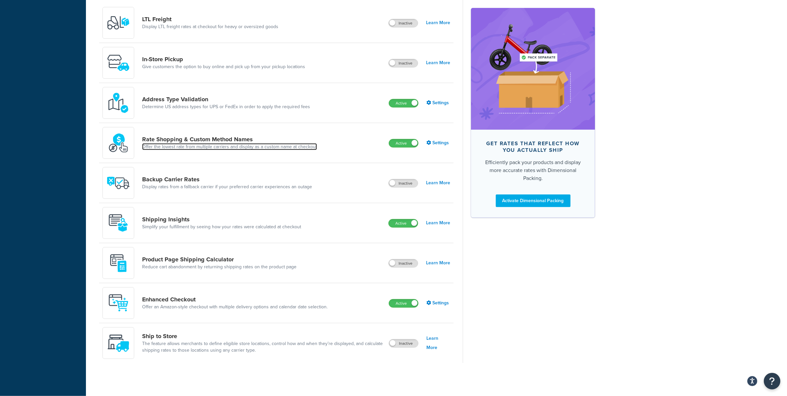
click at [292, 149] on link "Offer the lowest rate from multiple carriers and display as a custom name at ch…" at bounding box center [229, 147] width 175 height 7
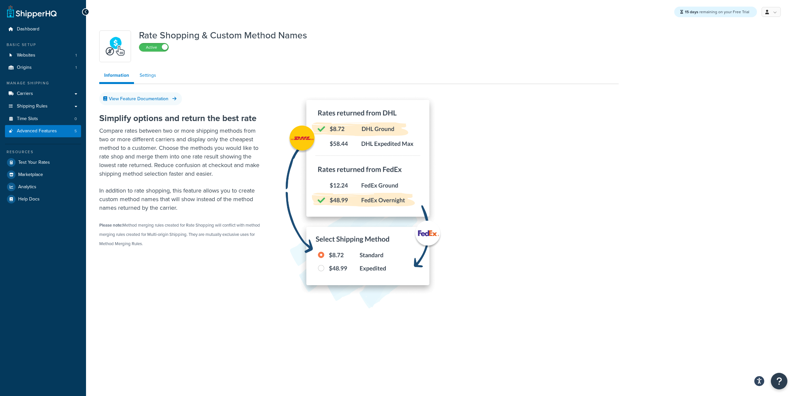
click at [148, 70] on link "Settings" at bounding box center [148, 75] width 26 height 13
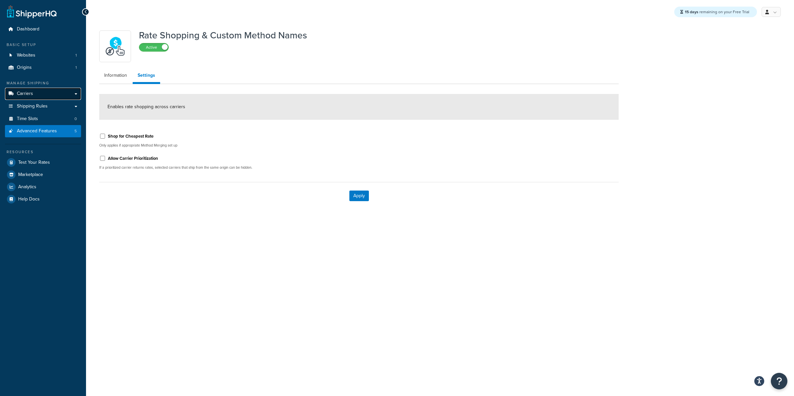
click at [74, 93] on link "Carriers" at bounding box center [43, 94] width 76 height 12
